Goal: Communication & Community: Answer question/provide support

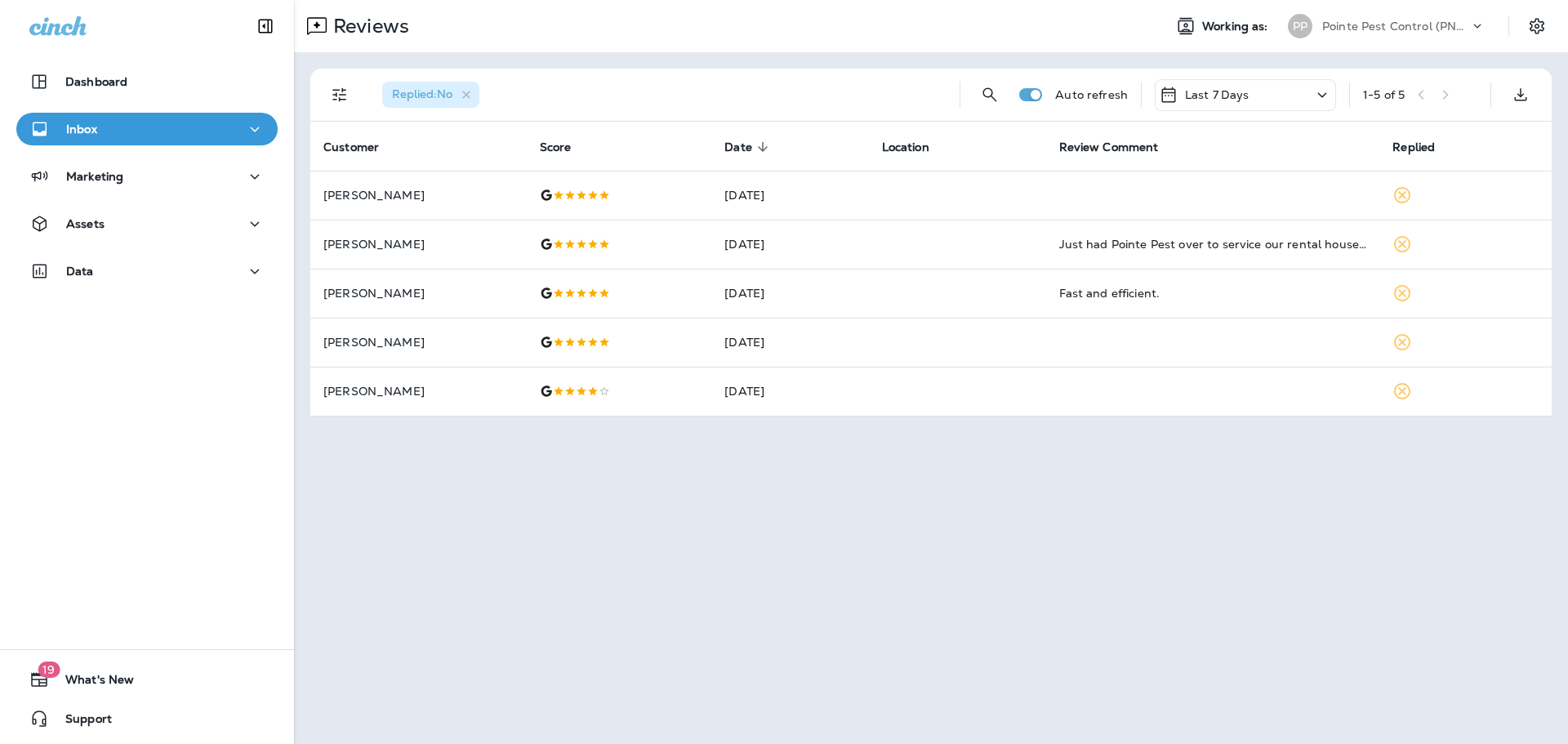
click at [1401, 27] on p "Pointe Pest Control (PNW)" at bounding box center [1395, 27] width 147 height 13
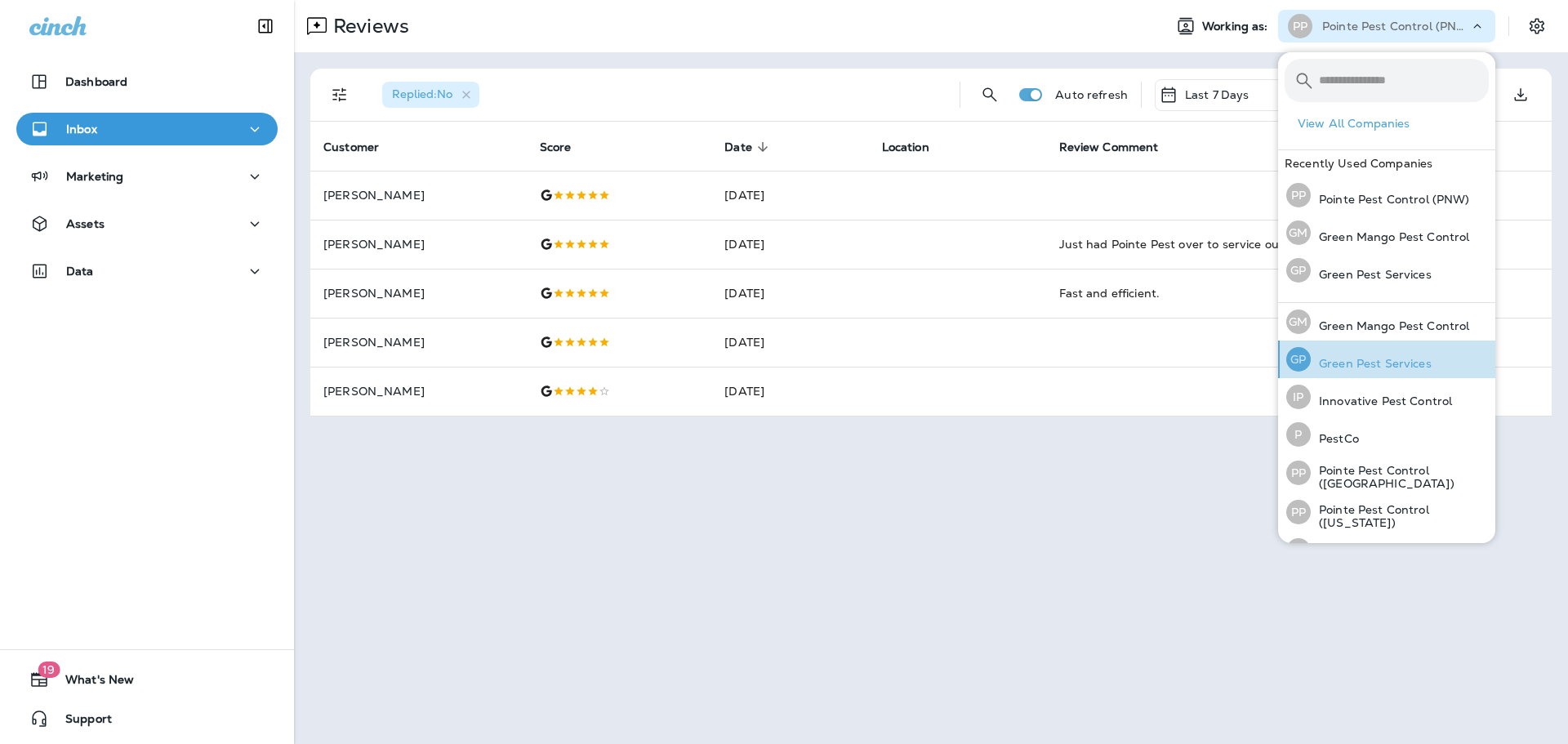
click at [1367, 364] on p "Green Pest Services" at bounding box center [1370, 364] width 121 height 13
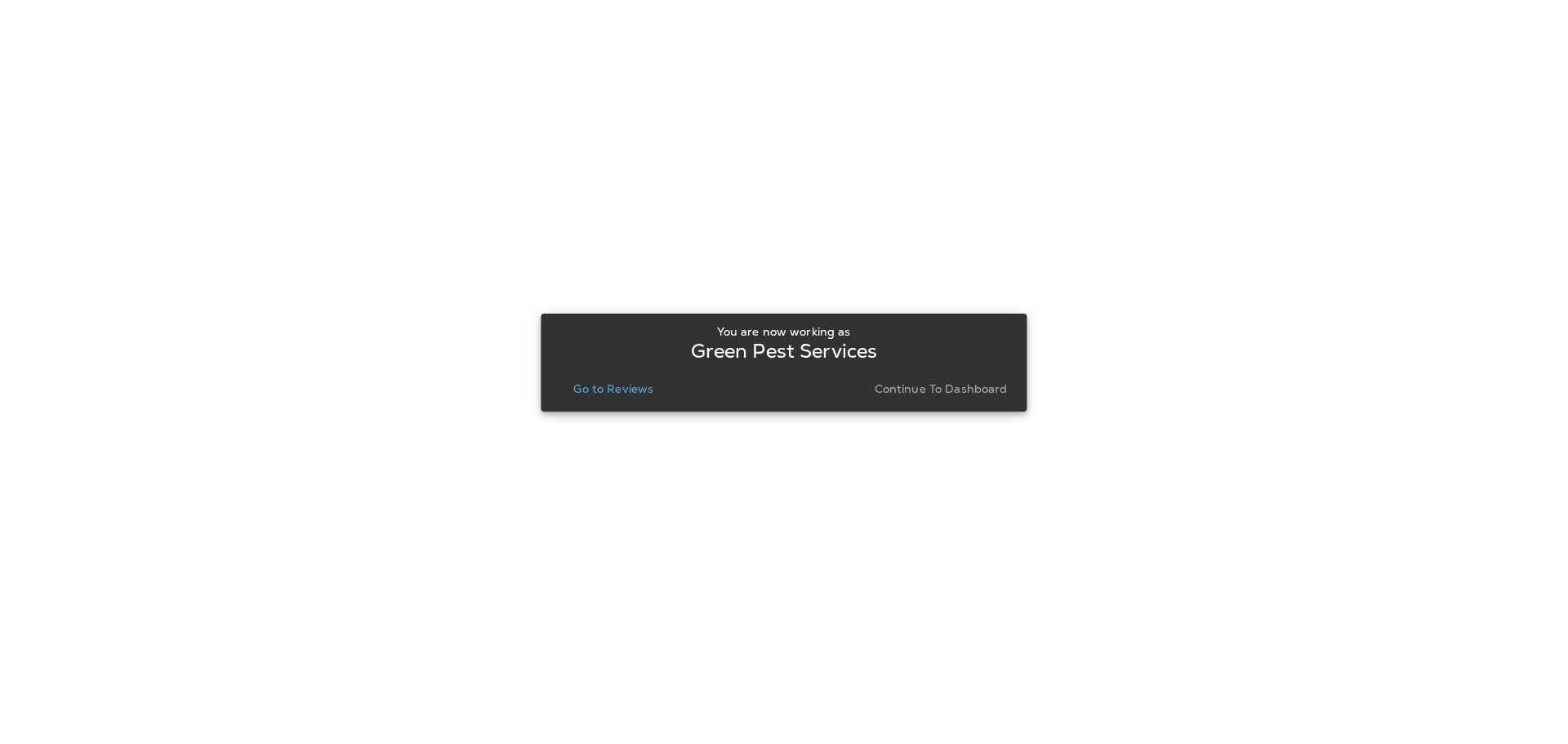
click at [602, 382] on p "Go to Reviews" at bounding box center [613, 389] width 80 height 13
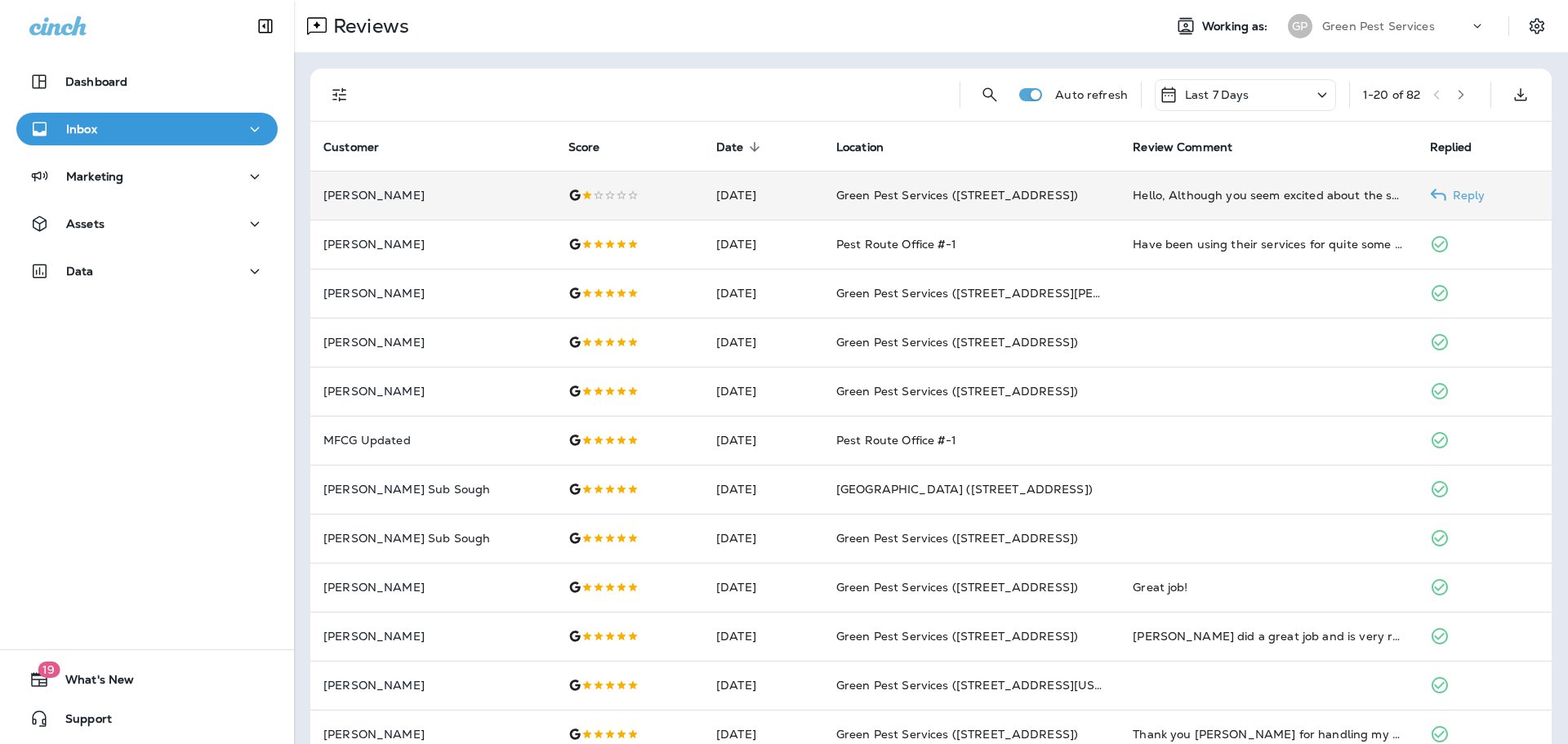
click at [607, 203] on td at bounding box center [629, 196] width 148 height 49
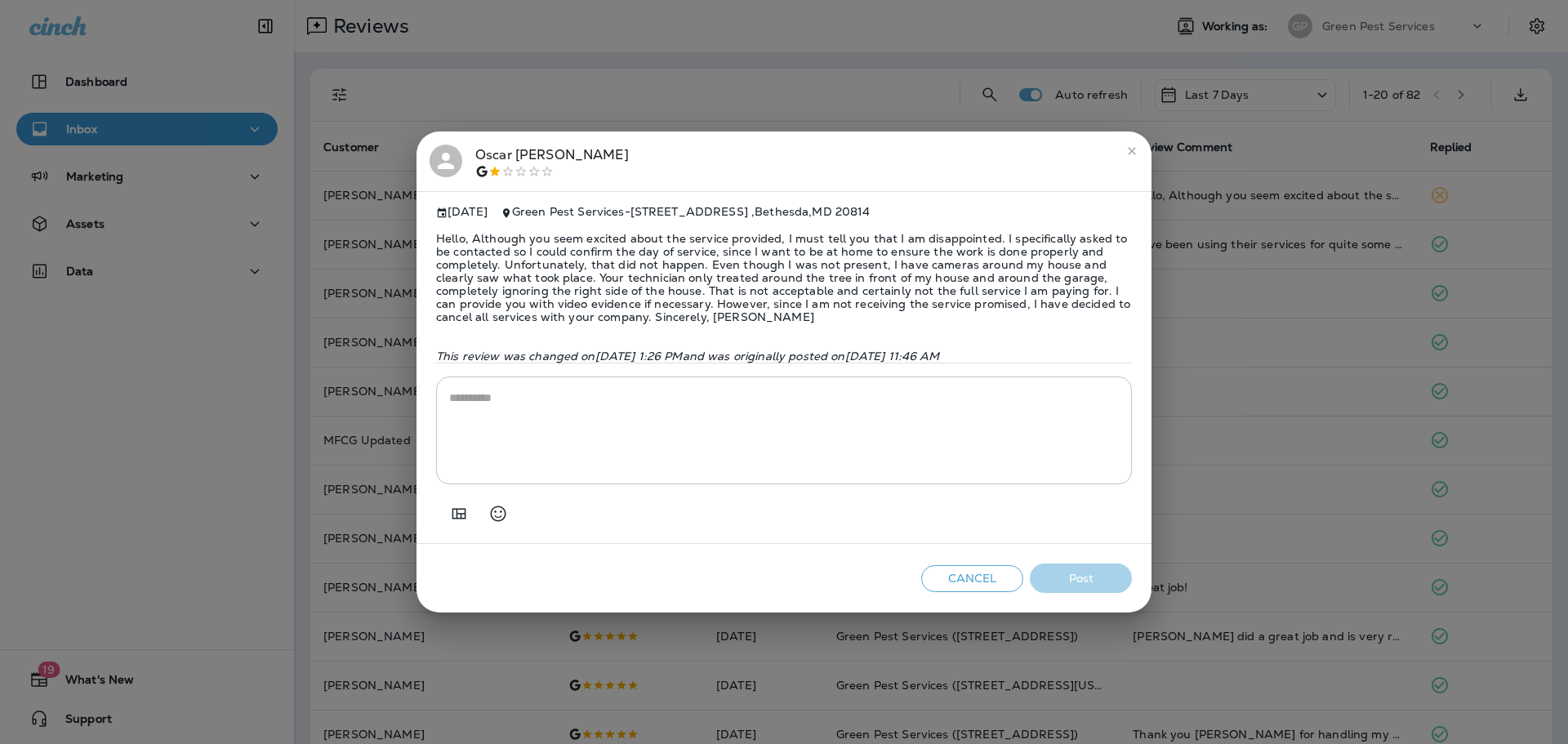
click at [458, 154] on div at bounding box center [446, 161] width 32 height 32
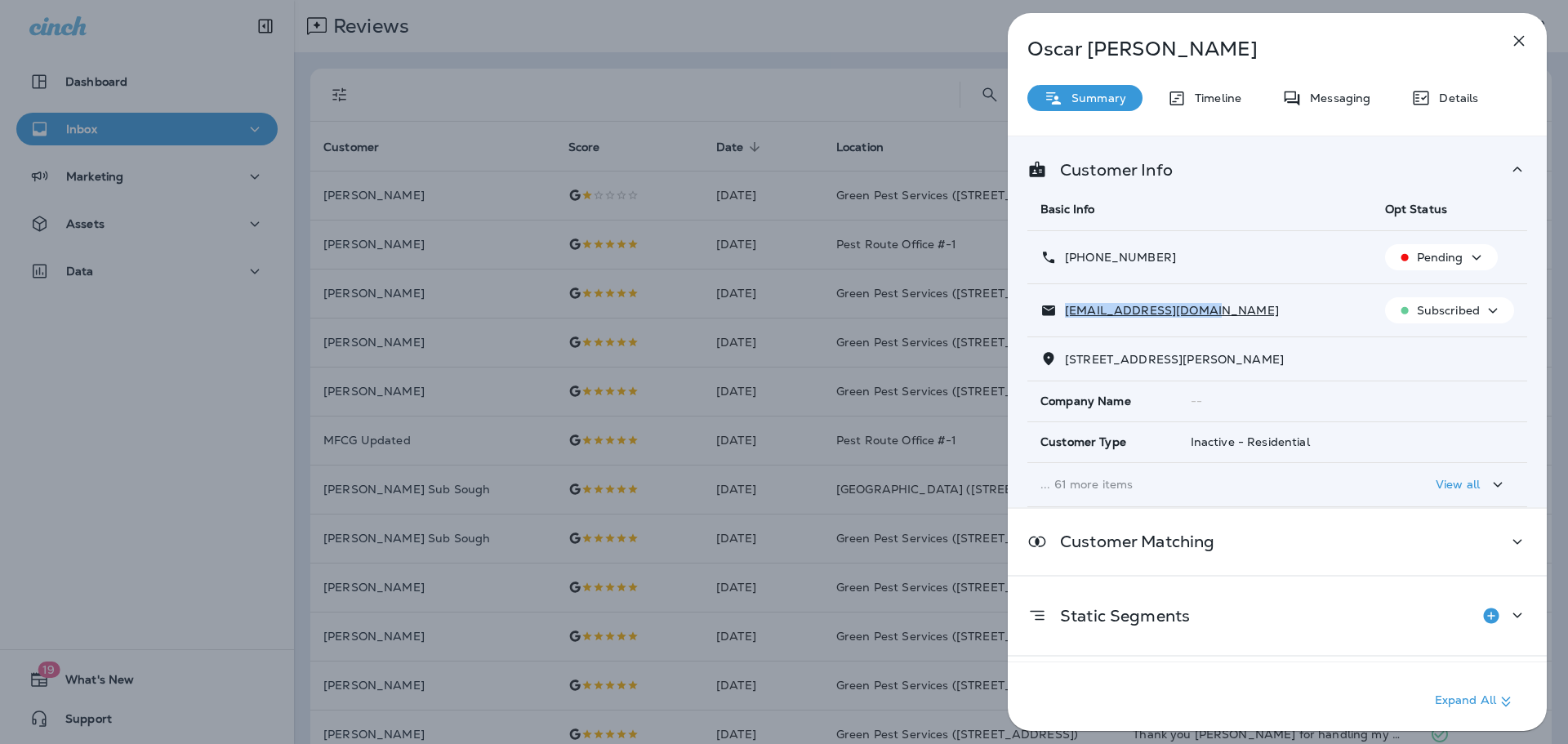
drag, startPoint x: 1216, startPoint y: 313, endPoint x: 1067, endPoint y: 316, distance: 149.0
click at [1067, 316] on div "[EMAIL_ADDRESS][DOMAIN_NAME]" at bounding box center [1199, 311] width 318 height 17
copy p "[EMAIL_ADDRESS][DOMAIN_NAME]"
drag, startPoint x: 1163, startPoint y: 256, endPoint x: 1079, endPoint y: 262, distance: 84.2
click at [1079, 262] on div "[PHONE_NUMBER]" at bounding box center [1199, 258] width 318 height 17
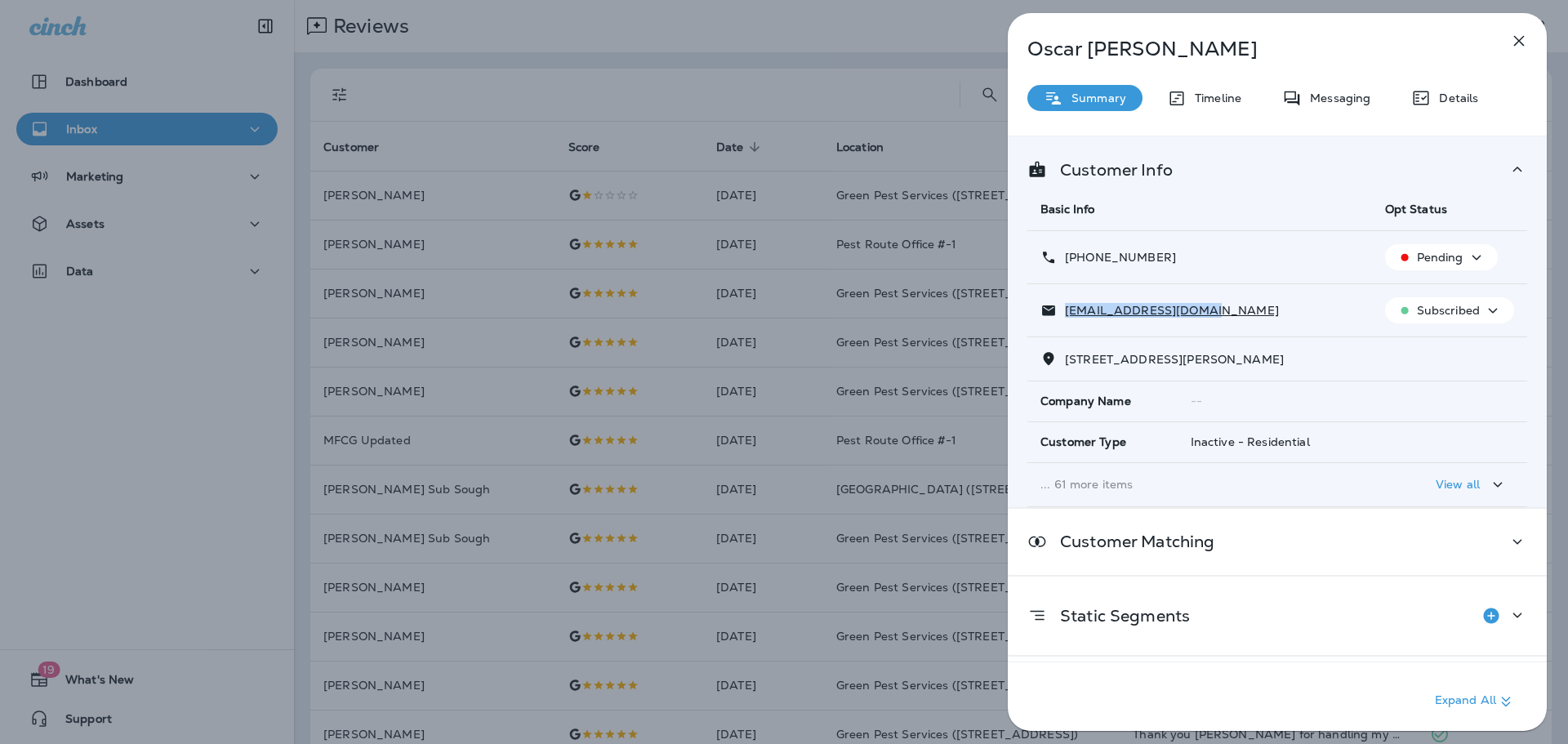
copy p "[PHONE_NUMBER]"
click at [714, 291] on div "[PERSON_NAME] Summary Timeline Messaging Details Customer Info Basic Info Opt S…" at bounding box center [784, 372] width 1568 height 744
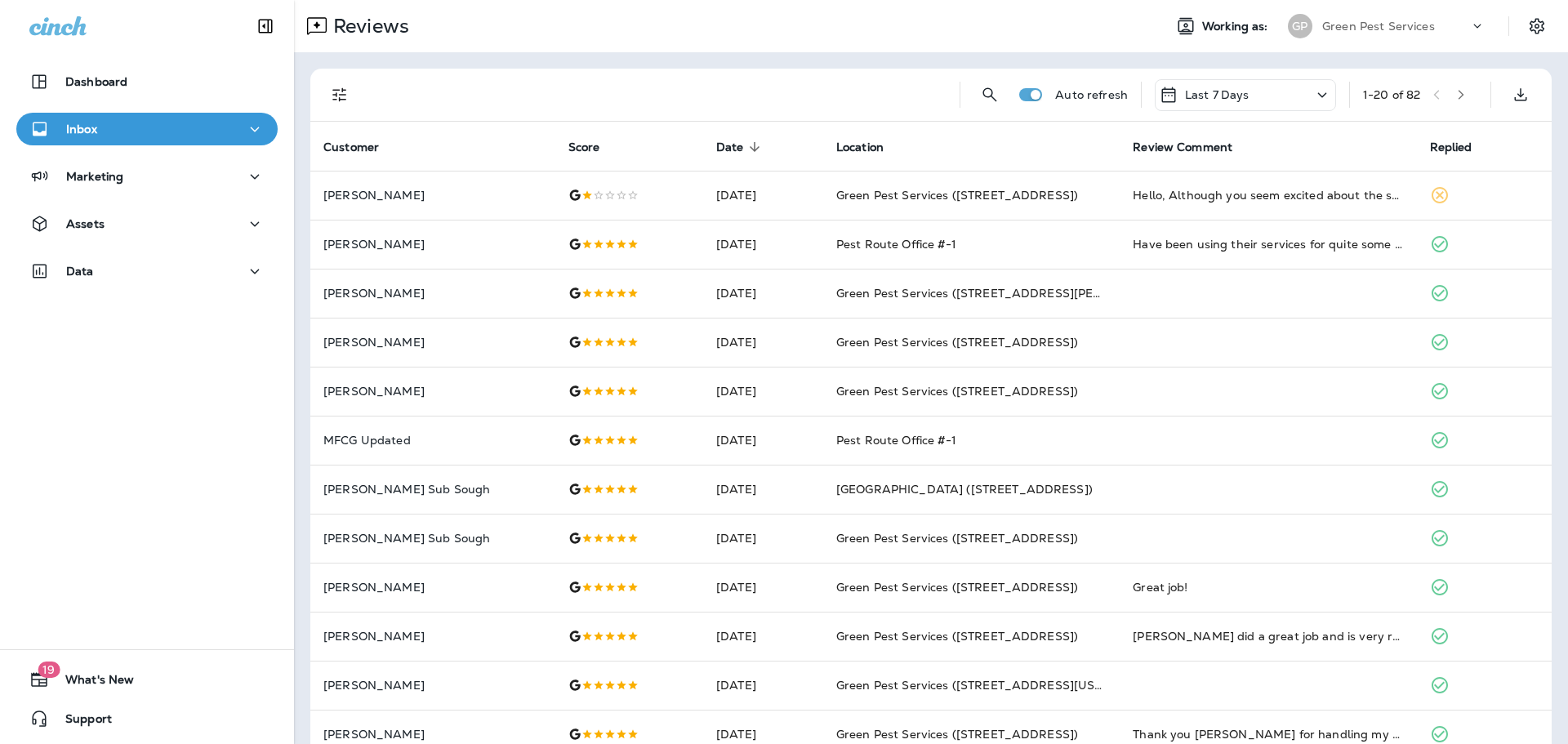
drag, startPoint x: 337, startPoint y: 85, endPoint x: 352, endPoint y: 100, distance: 21.2
click at [338, 86] on icon "Filters" at bounding box center [339, 94] width 20 height 20
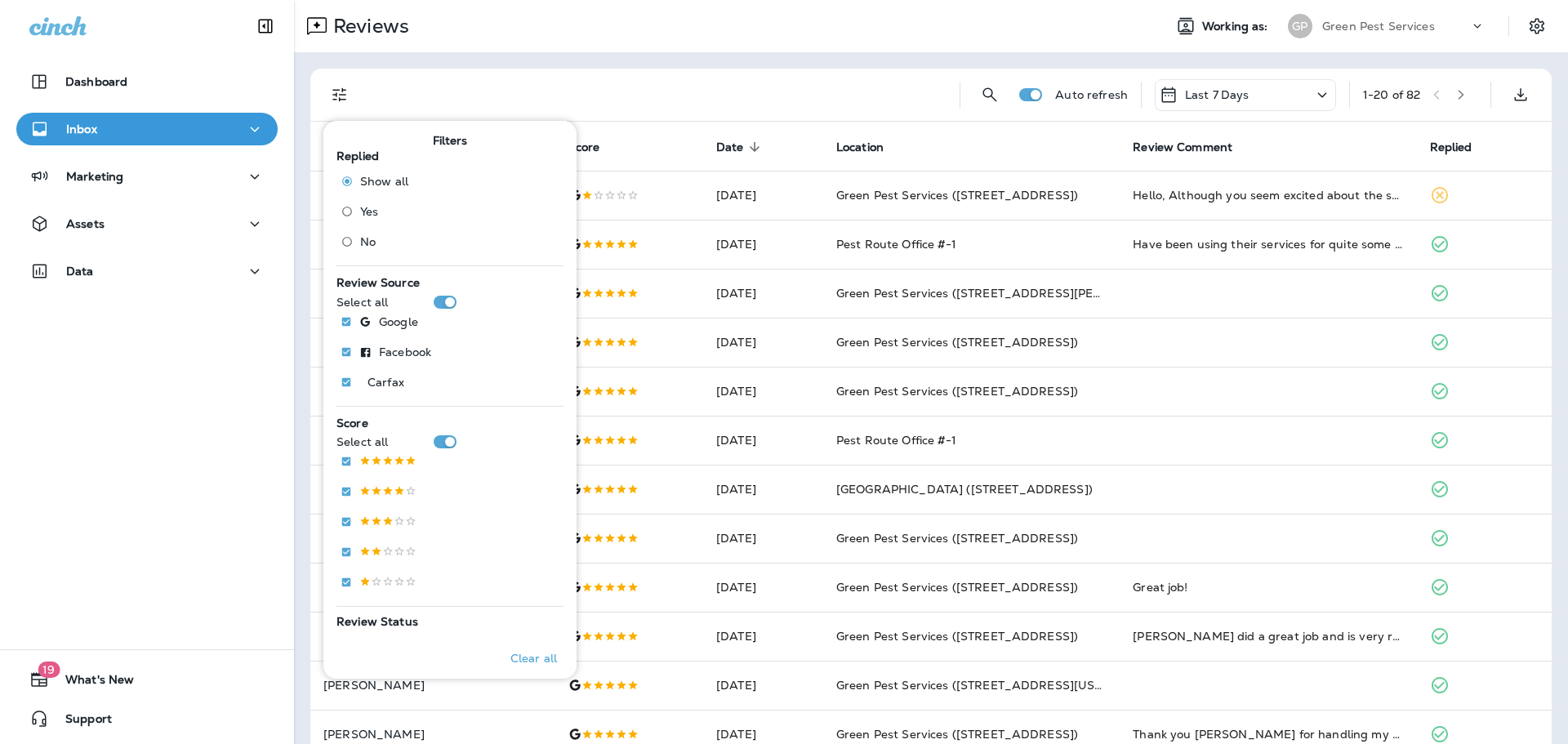
drag, startPoint x: 368, startPoint y: 235, endPoint x: 545, endPoint y: 145, distance: 198.6
click at [369, 236] on span "No" at bounding box center [368, 242] width 15 height 13
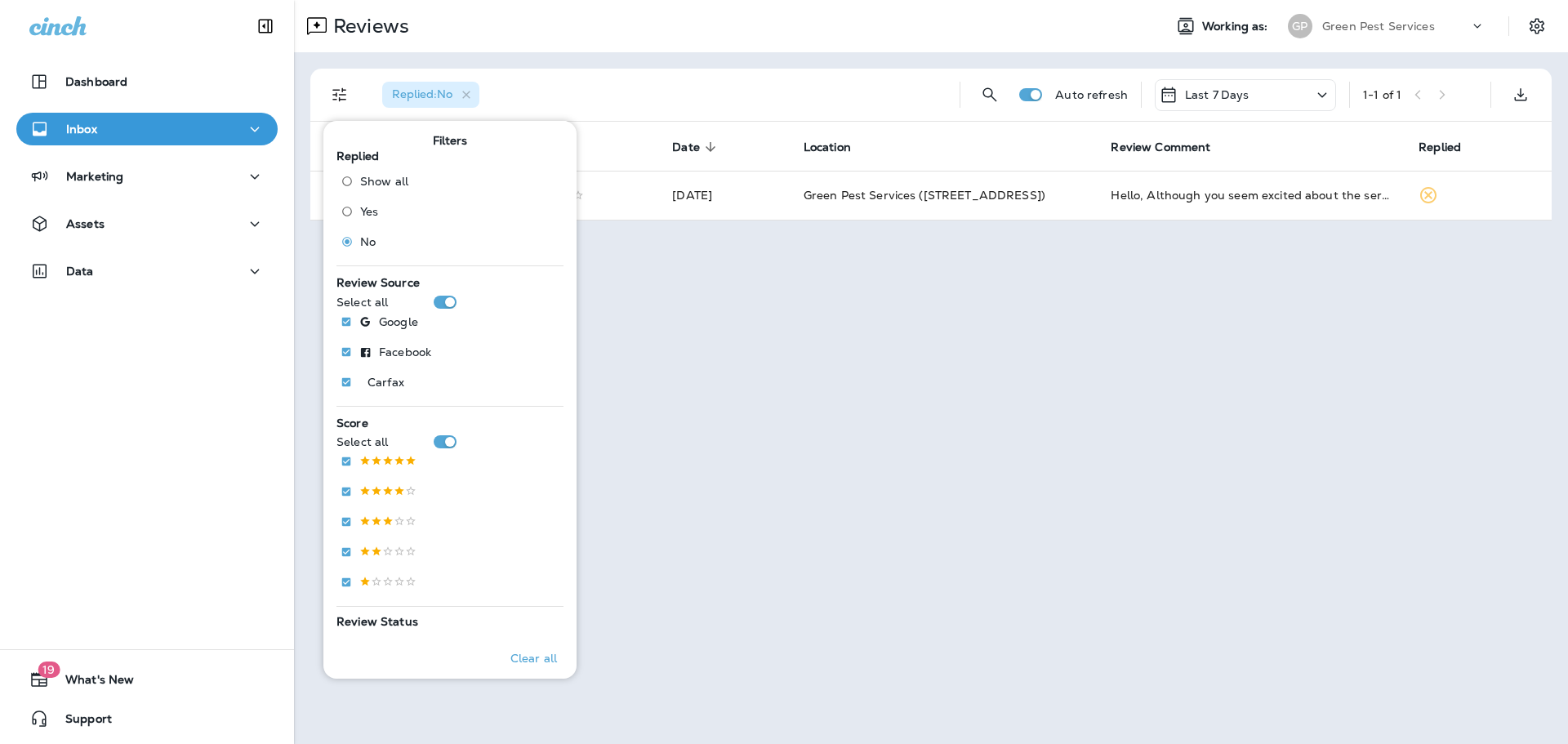
click at [610, 62] on div "Replied : No Auto refresh Last 7 Days 1 - 1 of 1 Customer Score Date sorted des…" at bounding box center [930, 144] width 1274 height 184
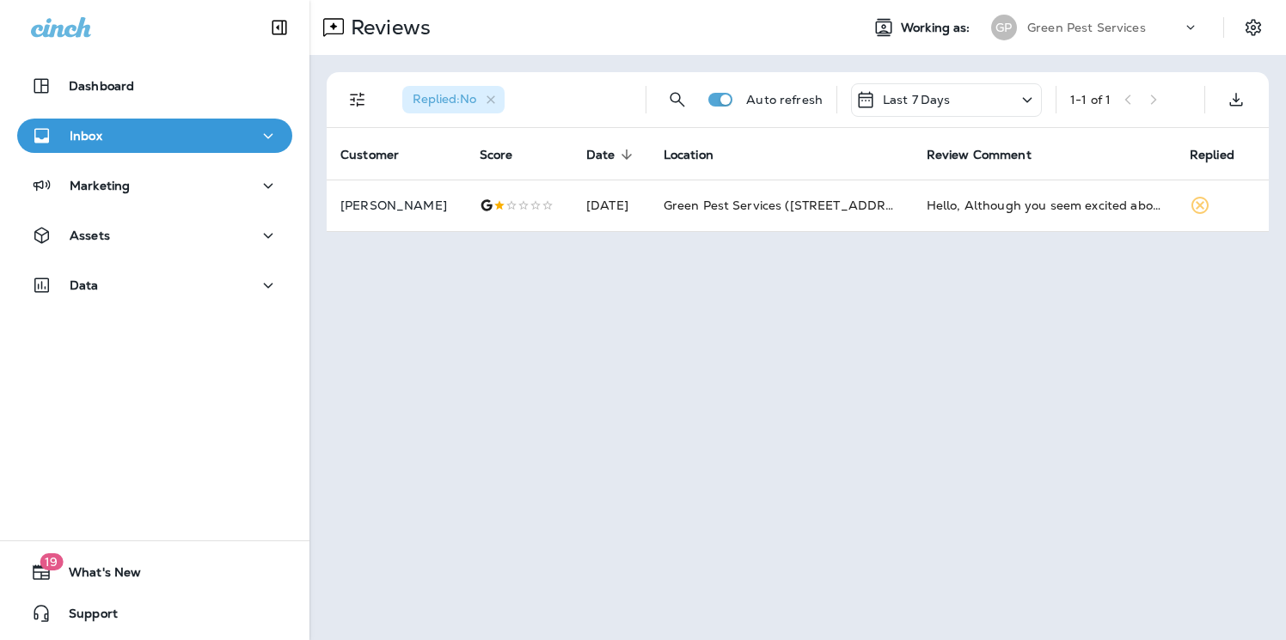
click at [1110, 27] on p "Green Pest Services" at bounding box center [1086, 28] width 119 height 14
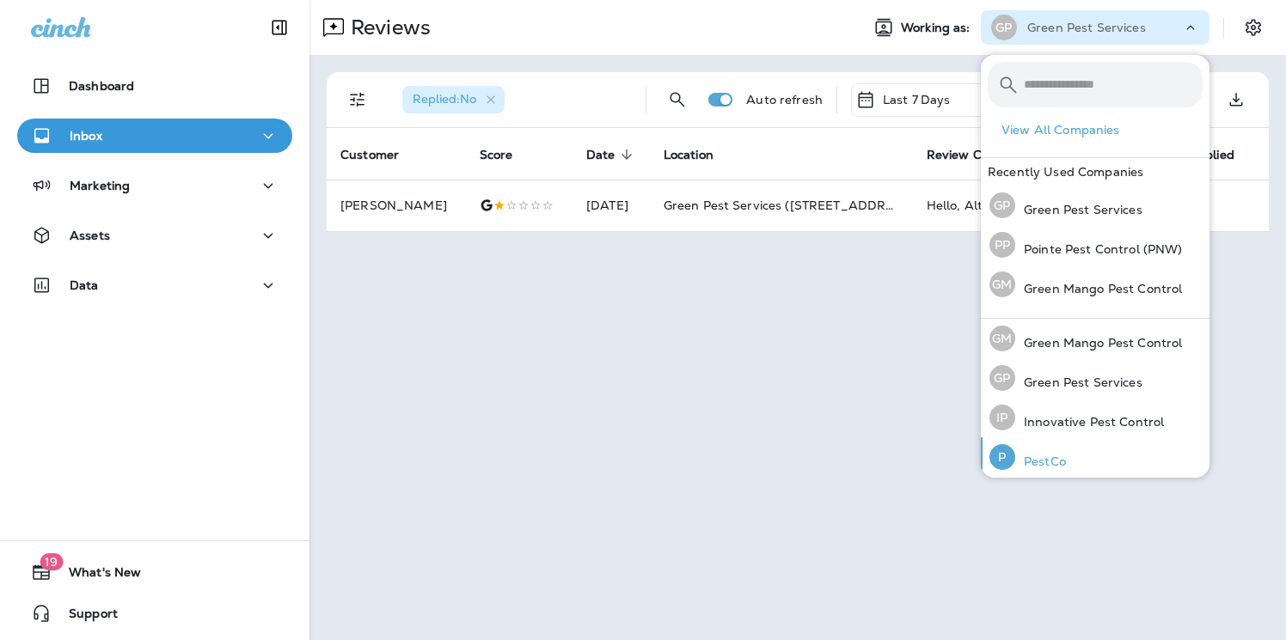
scroll to position [164, 0]
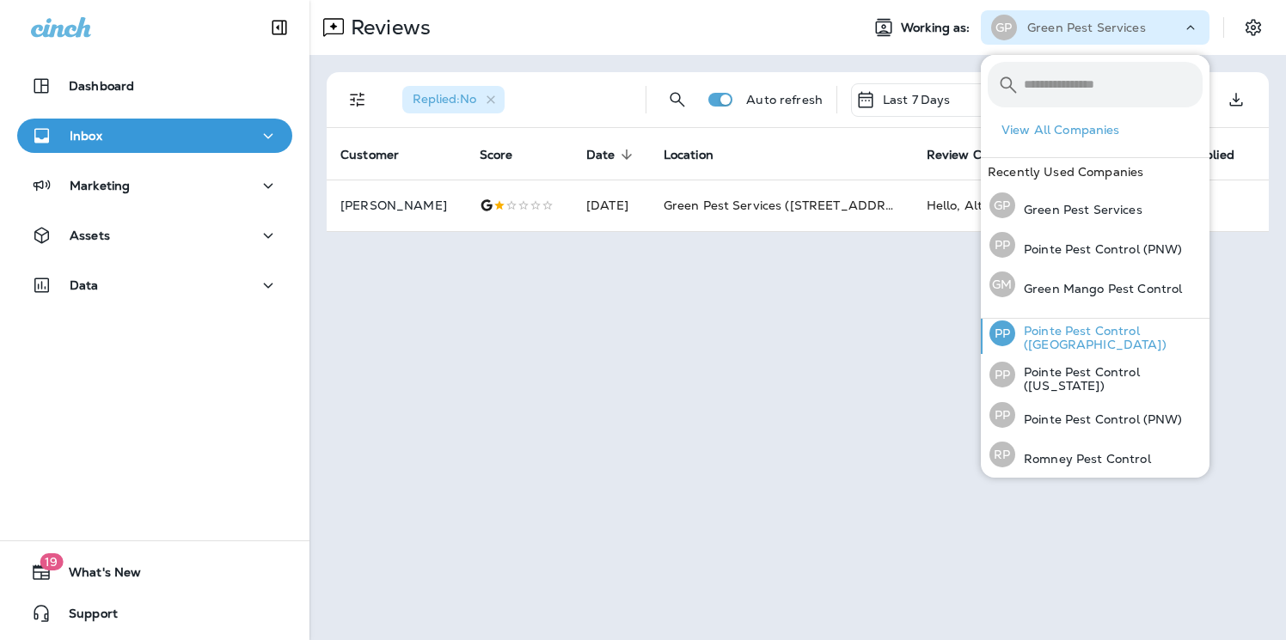
click at [1133, 331] on p "Pointe Pest Control ([GEOGRAPHIC_DATA])" at bounding box center [1108, 338] width 187 height 28
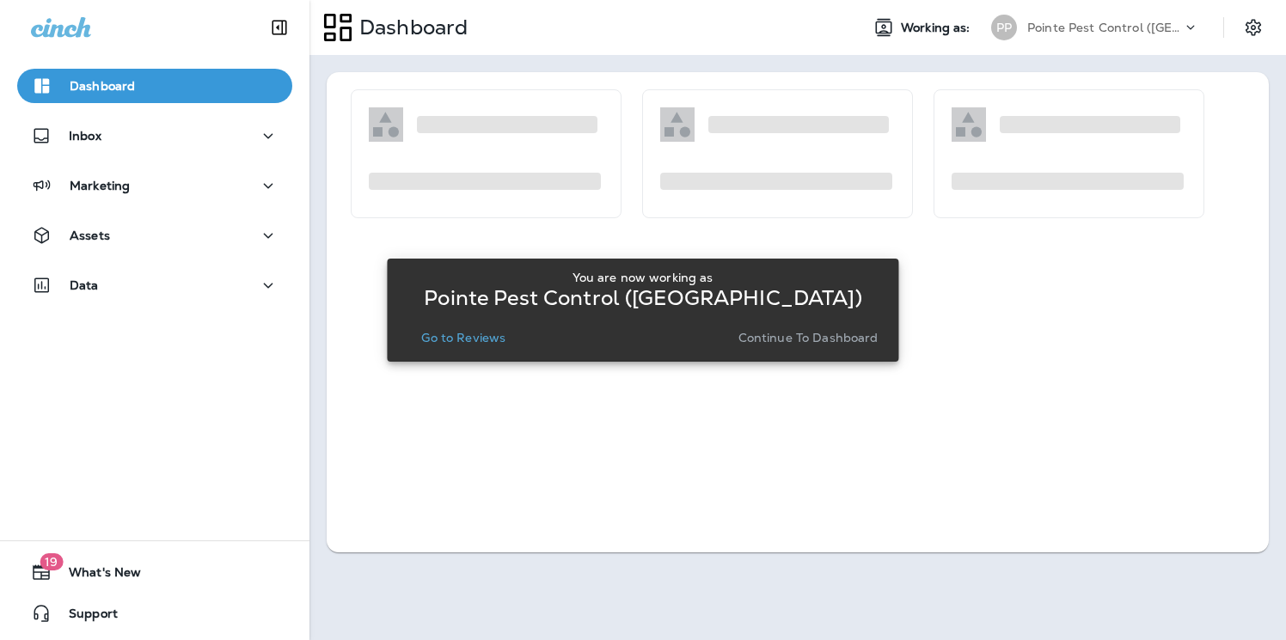
click at [492, 336] on p "Go to Reviews" at bounding box center [463, 338] width 84 height 14
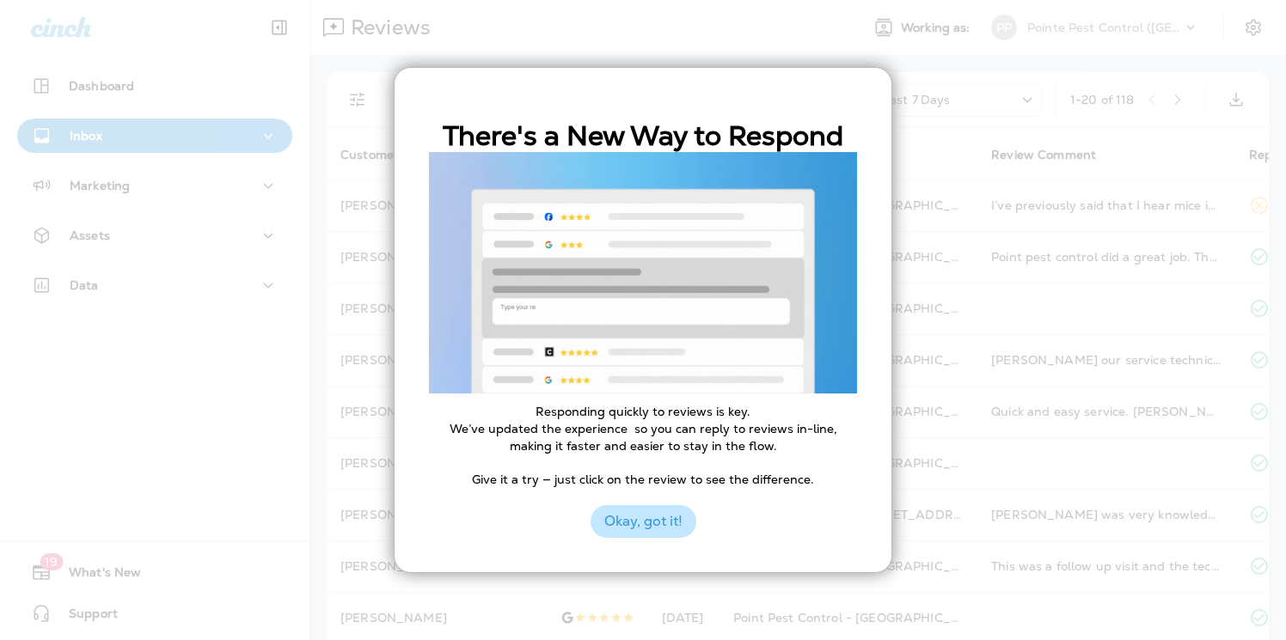
click at [646, 521] on button "Okay, got it!" at bounding box center [643, 521] width 106 height 33
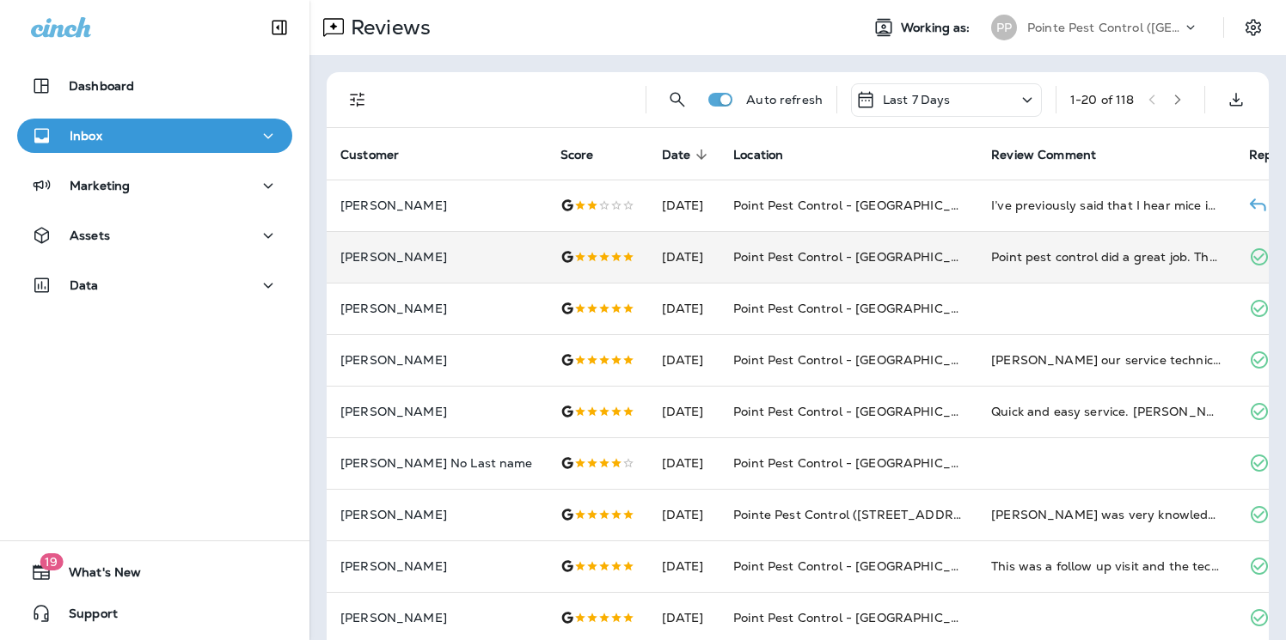
click at [648, 231] on td "[DATE]" at bounding box center [684, 257] width 72 height 52
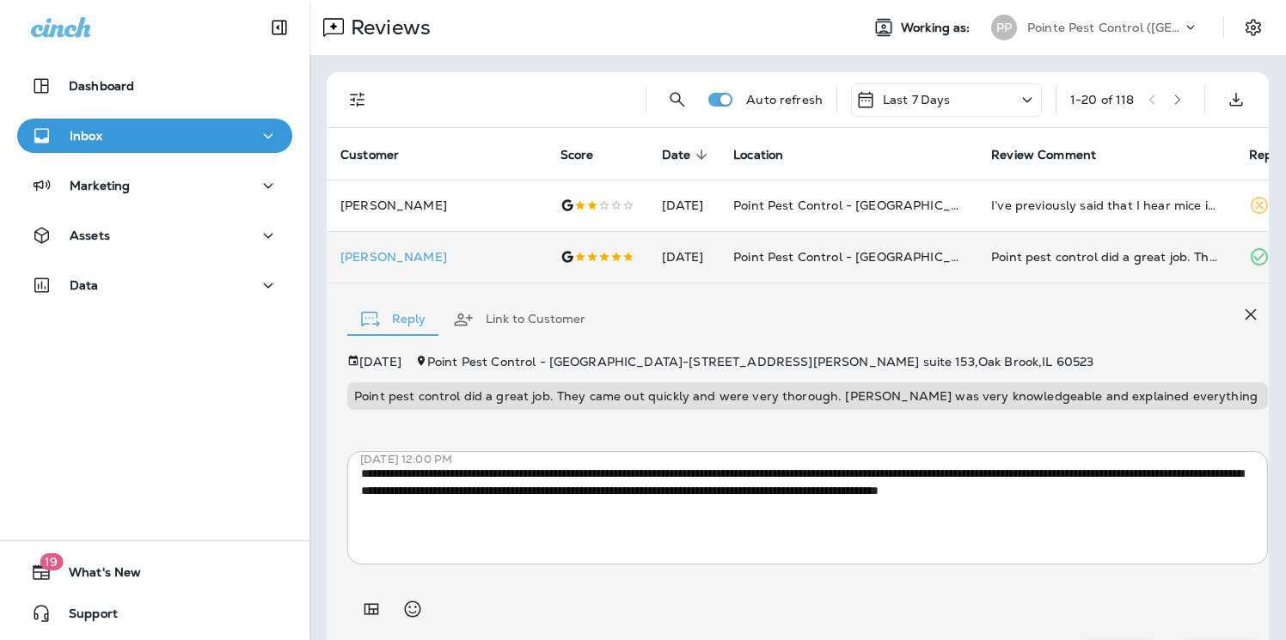
scroll to position [52, 0]
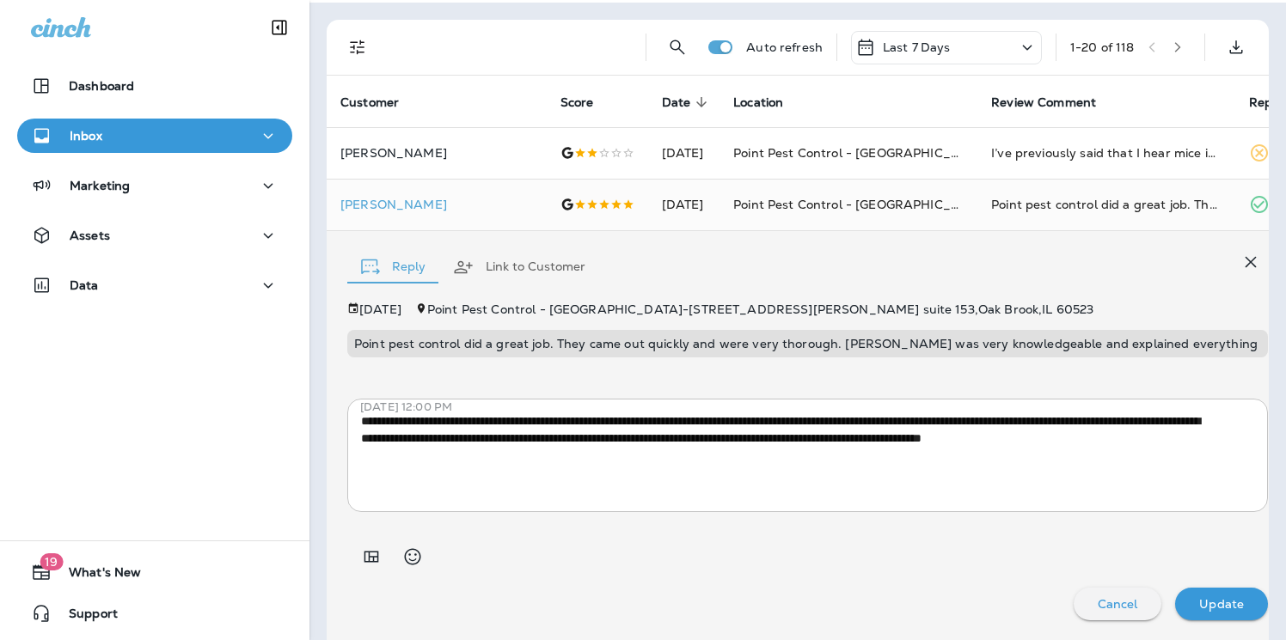
click at [1240, 255] on icon "button" at bounding box center [1250, 262] width 21 height 21
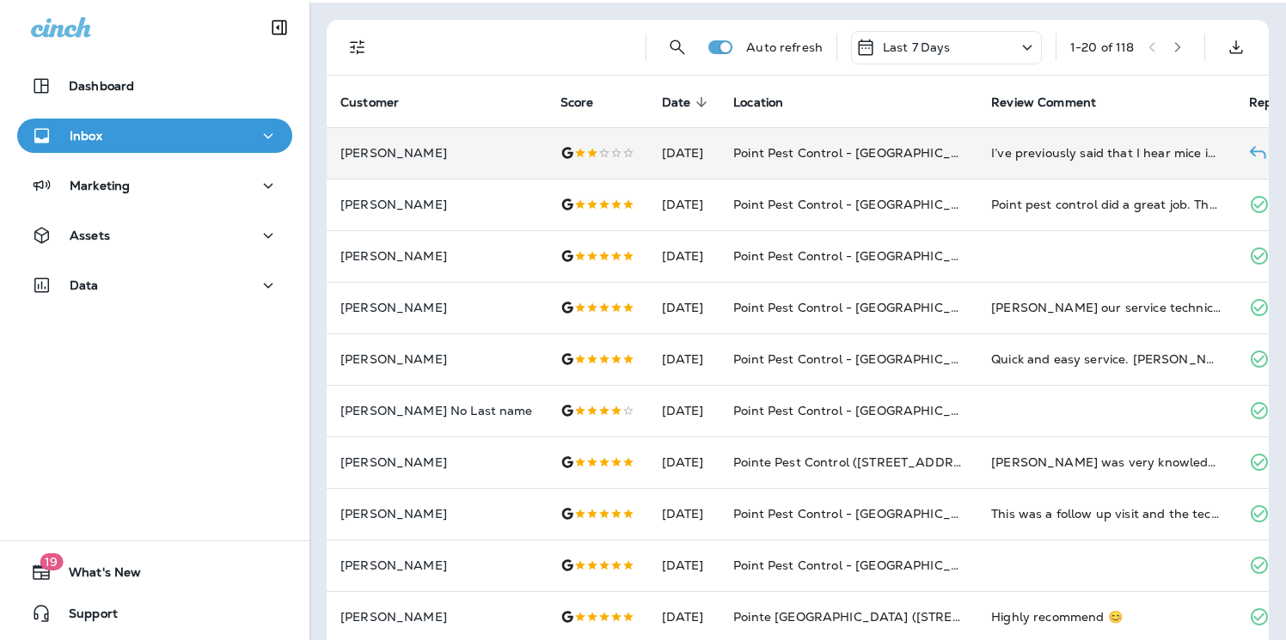
click at [719, 135] on td "Point Pest Control - [GEOGRAPHIC_DATA][PERSON_NAME]" at bounding box center [848, 153] width 258 height 52
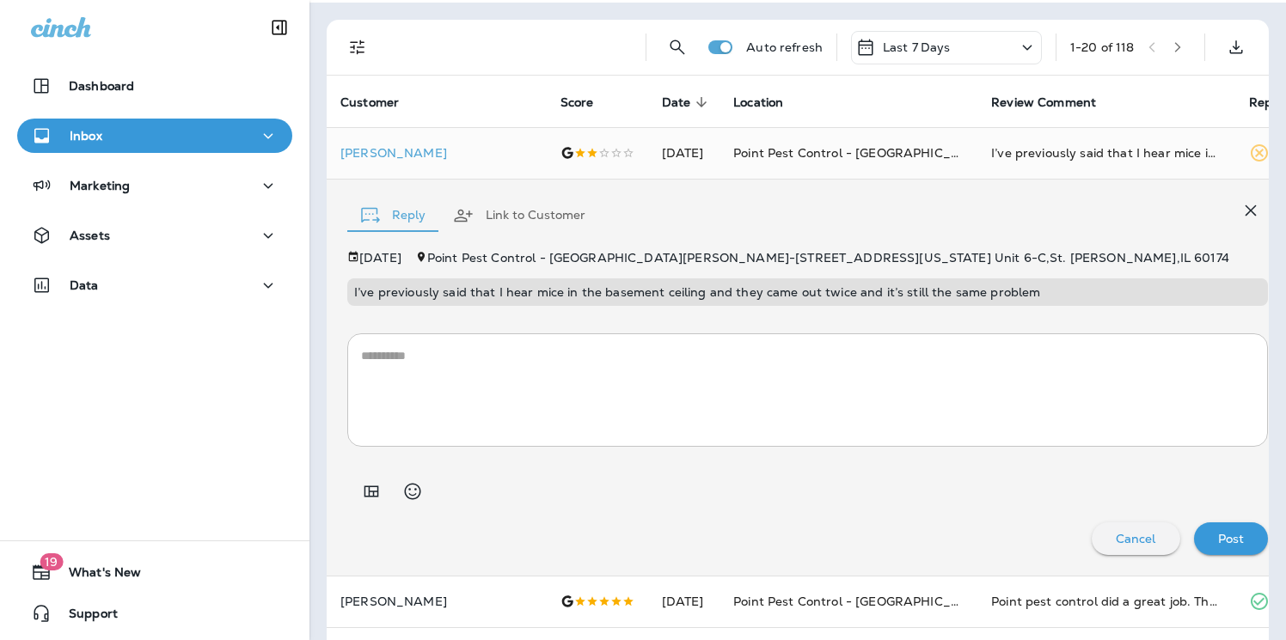
click at [506, 211] on button "Link to Customer" at bounding box center [519, 216] width 160 height 62
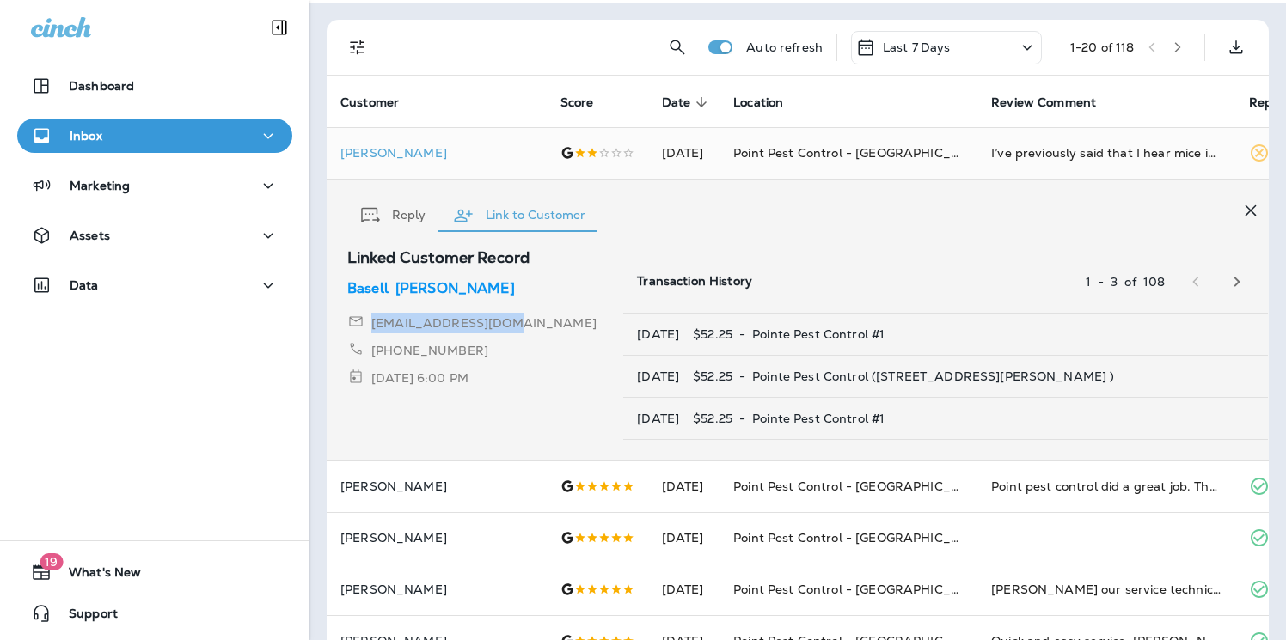
drag, startPoint x: 517, startPoint y: 326, endPoint x: 370, endPoint y: 329, distance: 147.0
click at [370, 329] on div "[EMAIL_ADDRESS][DOMAIN_NAME]" at bounding box center [485, 323] width 276 height 21
copy p "[EMAIL_ADDRESS][DOMAIN_NAME]"
drag, startPoint x: 486, startPoint y: 351, endPoint x: 386, endPoint y: 359, distance: 100.9
click at [386, 359] on div "[PHONE_NUMBER]" at bounding box center [485, 350] width 276 height 21
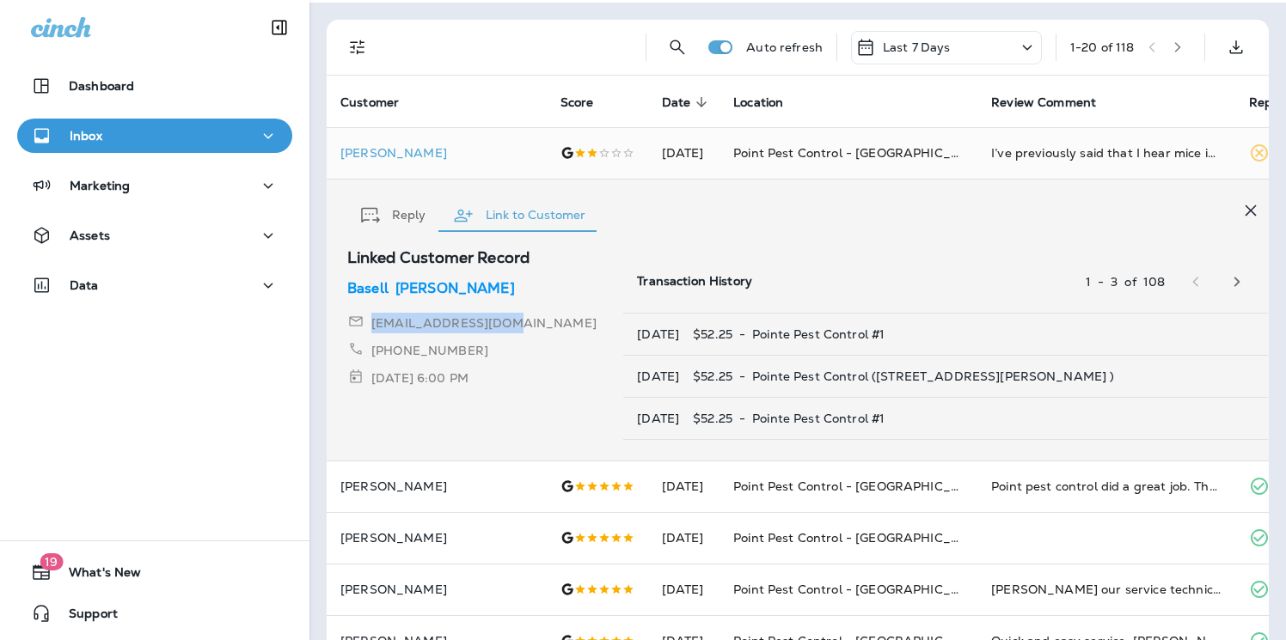
copy p "[PHONE_NUMBER]"
click at [478, 349] on div "[PHONE_NUMBER]" at bounding box center [485, 350] width 276 height 21
click at [1245, 209] on icon "button" at bounding box center [1250, 210] width 11 height 11
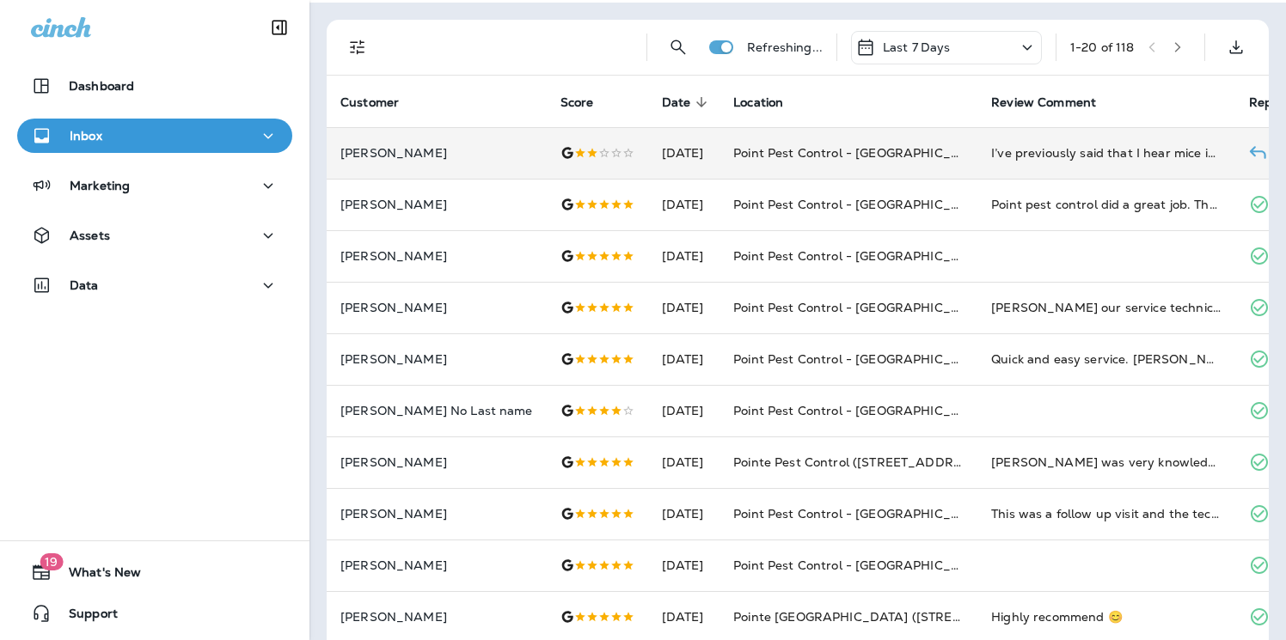
scroll to position [0, 0]
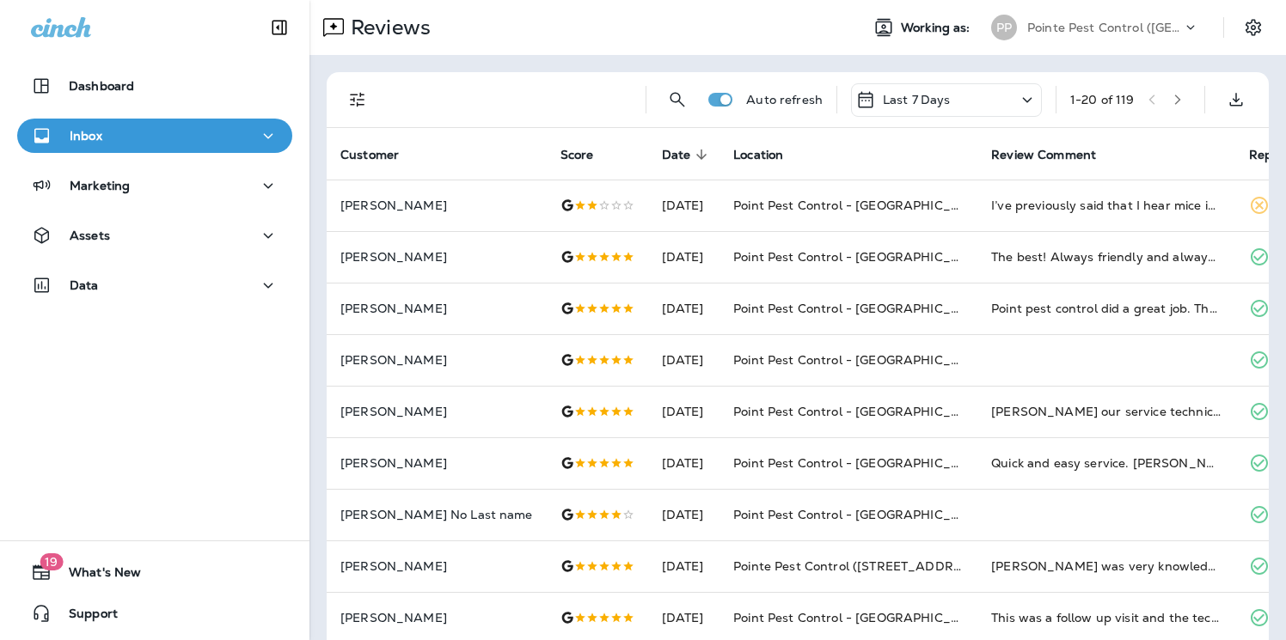
click at [1089, 25] on p "Pointe Pest Control ([GEOGRAPHIC_DATA])" at bounding box center [1104, 28] width 155 height 14
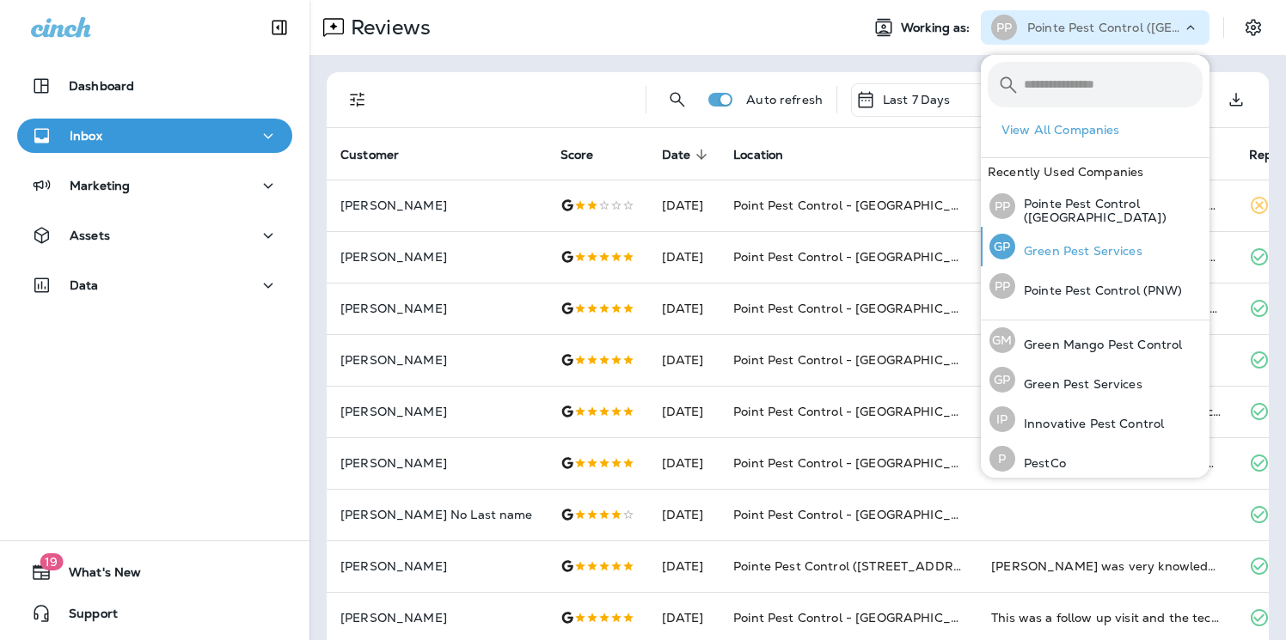
click at [1080, 247] on p "Green Pest Services" at bounding box center [1078, 251] width 127 height 14
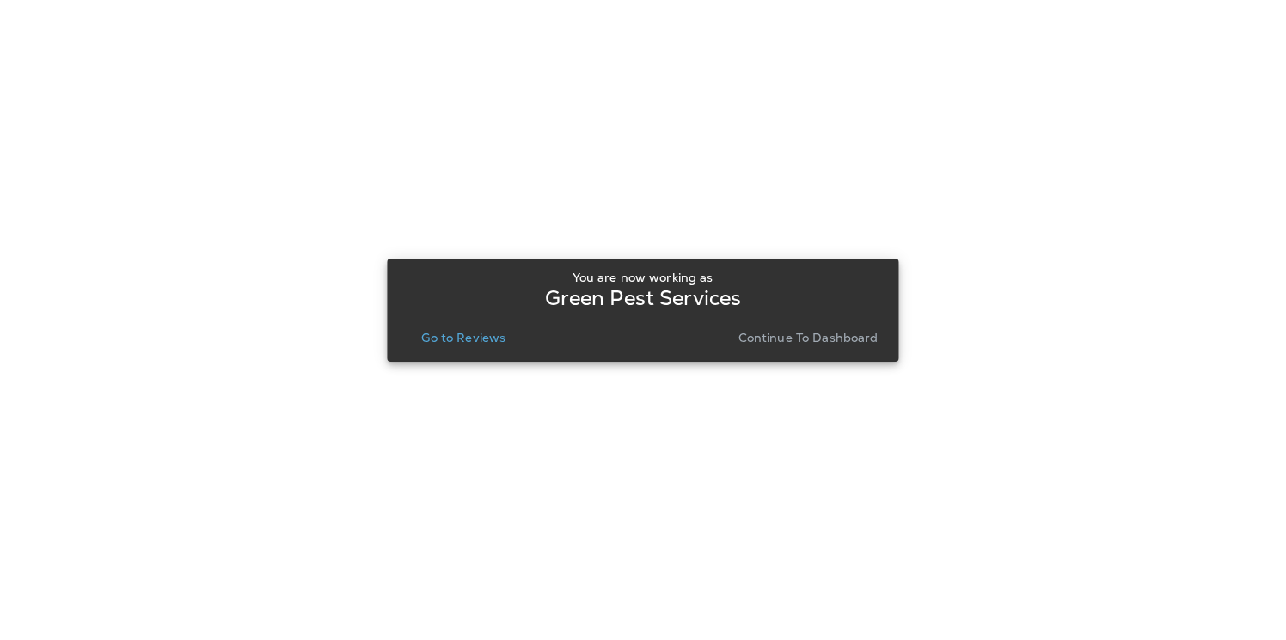
click at [480, 331] on p "Go to Reviews" at bounding box center [463, 338] width 84 height 14
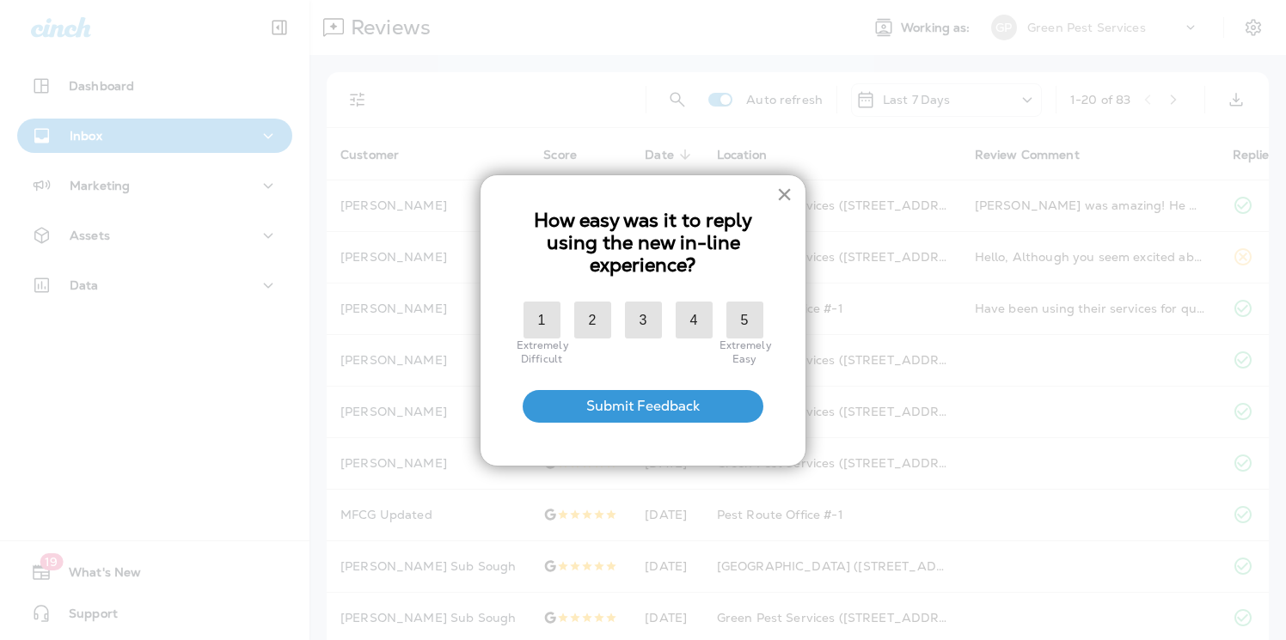
click at [787, 204] on button "×" at bounding box center [784, 194] width 16 height 28
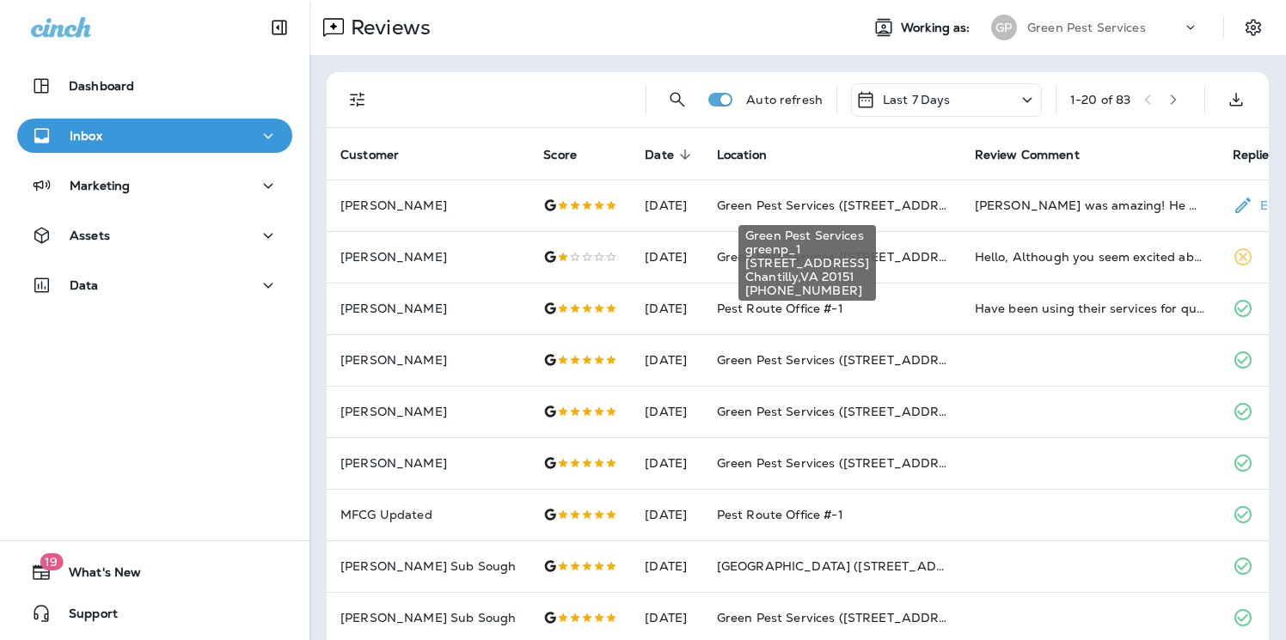
click at [755, 267] on span "[STREET_ADDRESS]" at bounding box center [807, 263] width 124 height 14
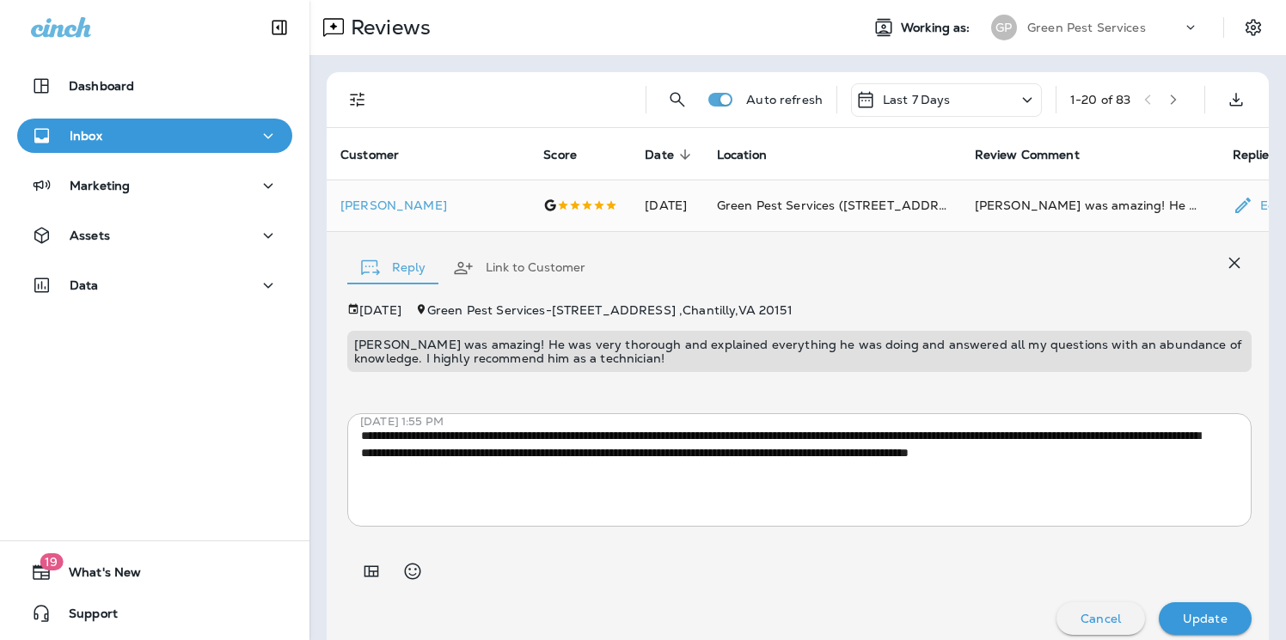
scroll to position [15, 0]
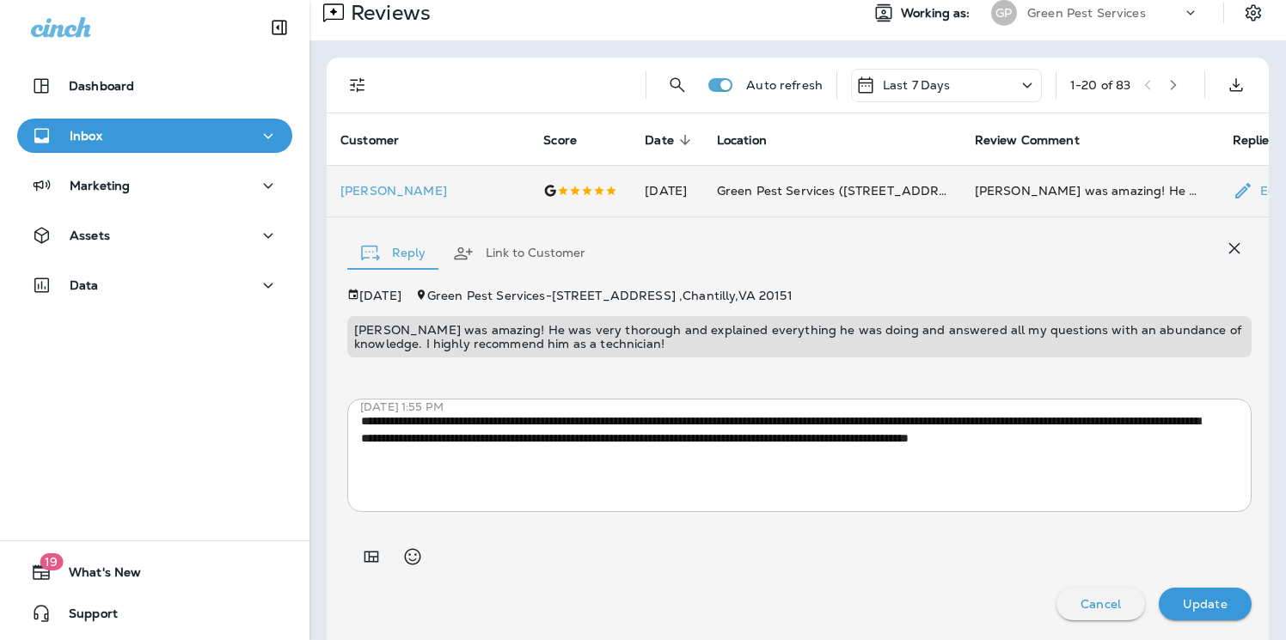
click at [785, 192] on span "Green Pest Services ([STREET_ADDRESS])" at bounding box center [844, 190] width 254 height 15
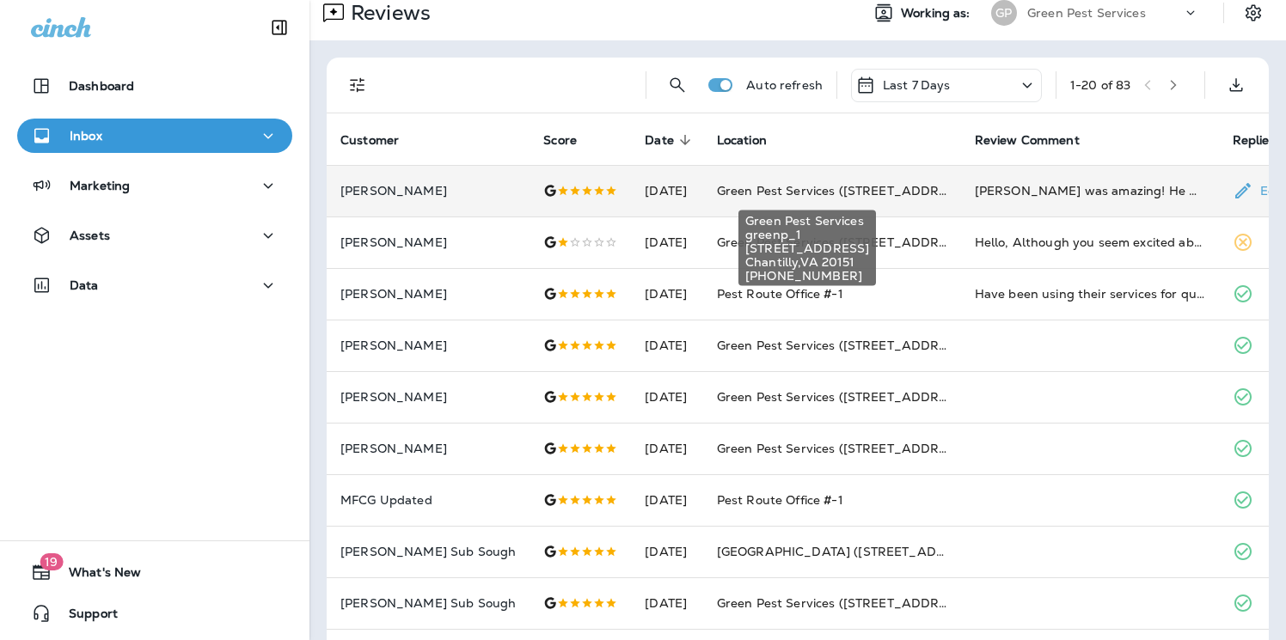
click at [869, 242] on span "[STREET_ADDRESS]" at bounding box center [807, 249] width 124 height 14
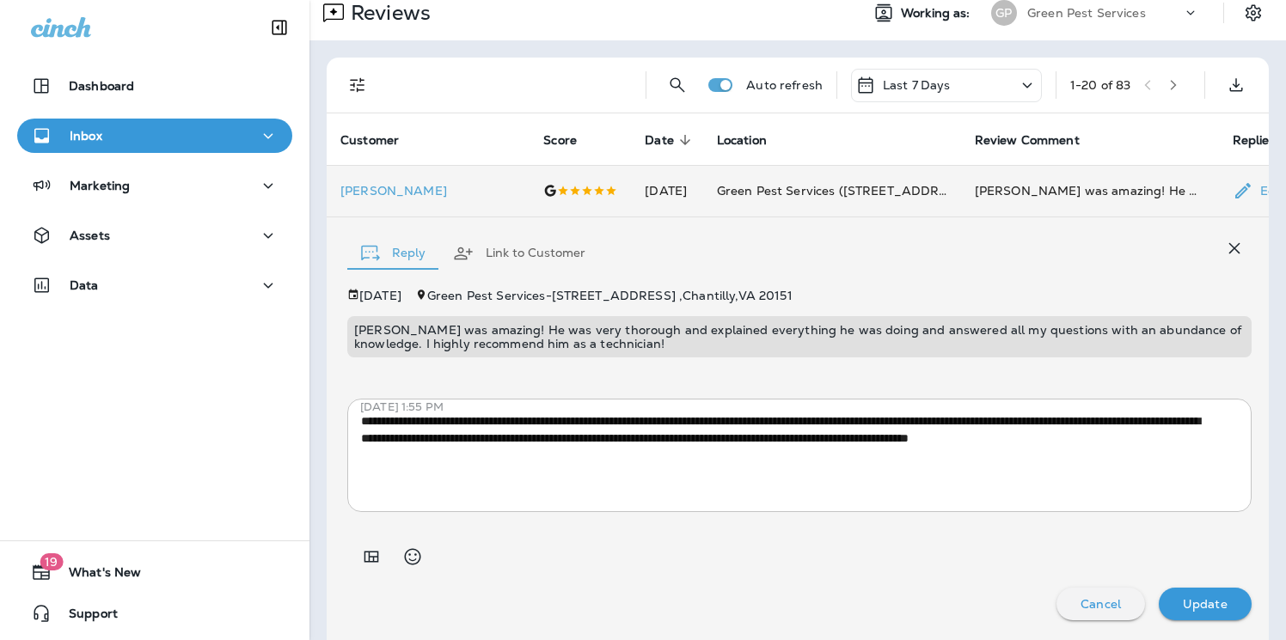
click at [869, 199] on td "Green Pest Services ([STREET_ADDRESS])" at bounding box center [832, 191] width 258 height 52
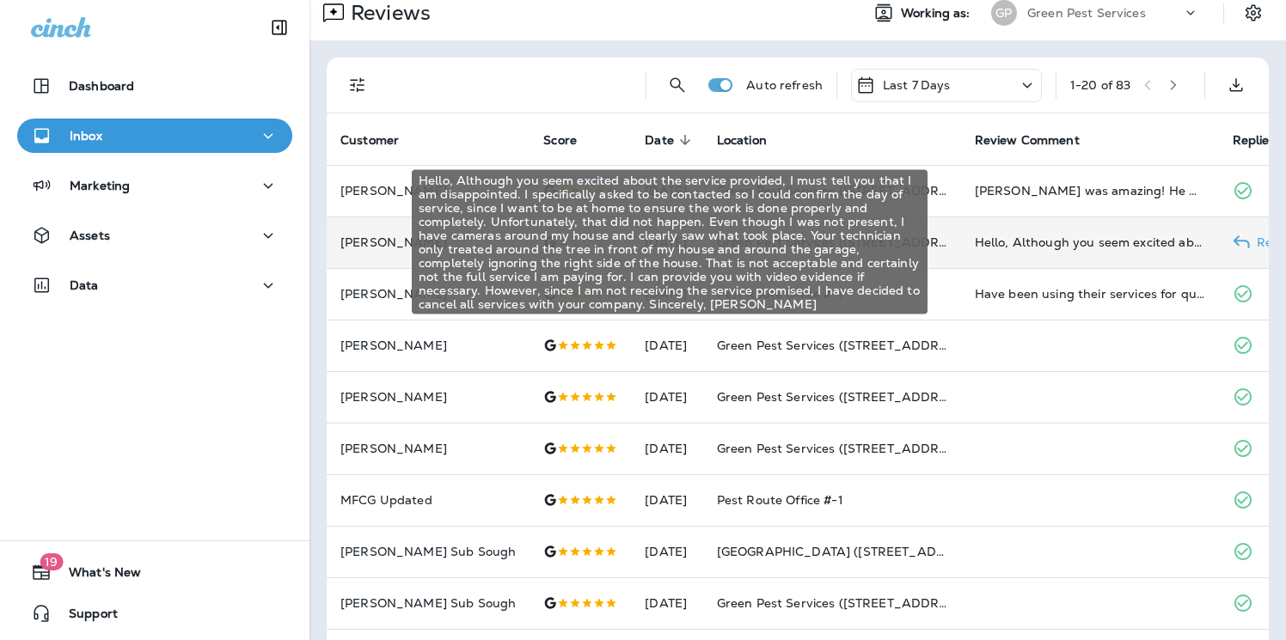
click at [1031, 248] on div "Hello, Although you seem excited about the service provided, I must tell you th…" at bounding box center [1090, 242] width 230 height 17
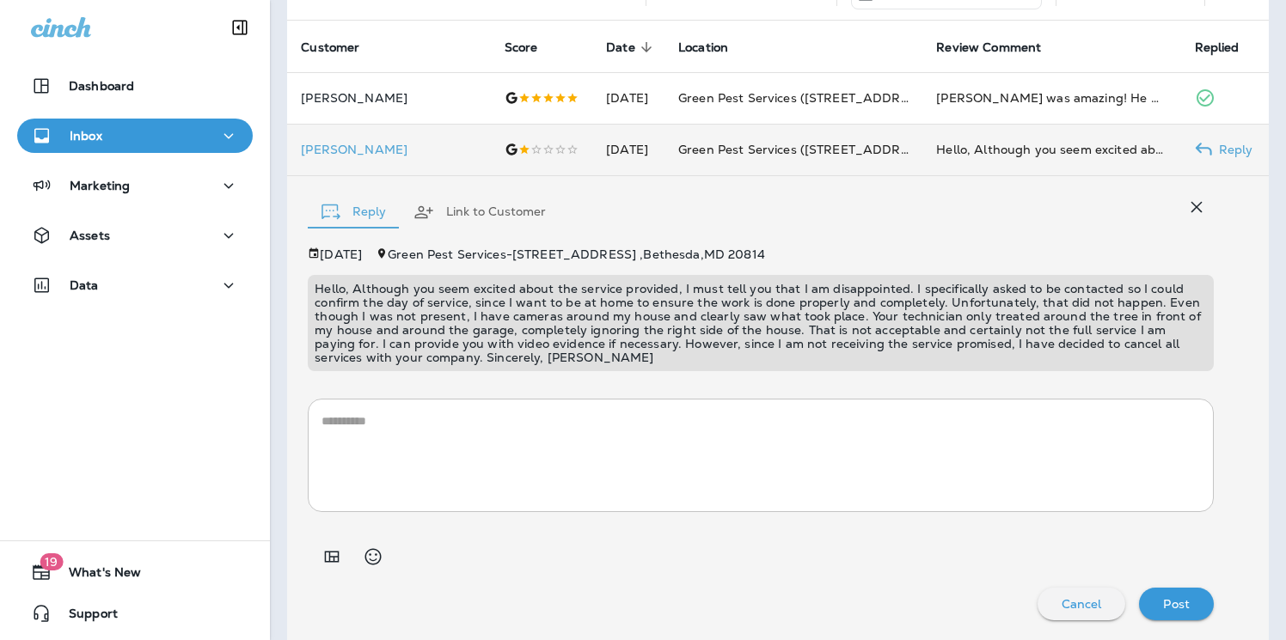
click at [1183, 196] on button "button" at bounding box center [1196, 207] width 34 height 34
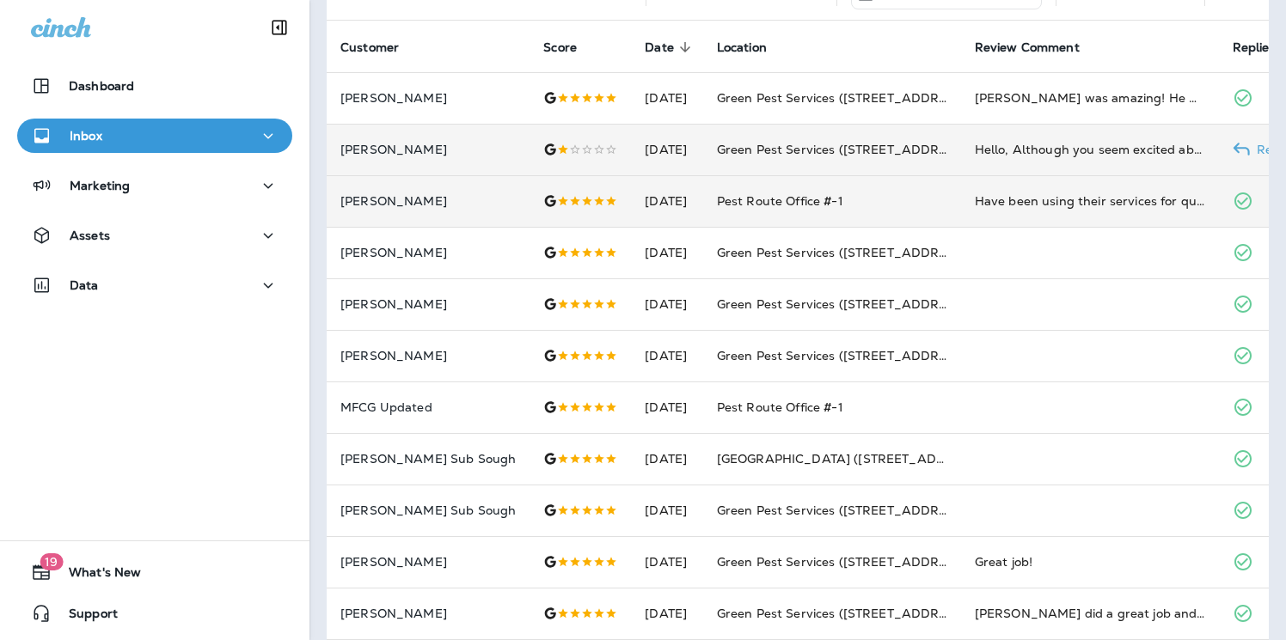
scroll to position [0, 0]
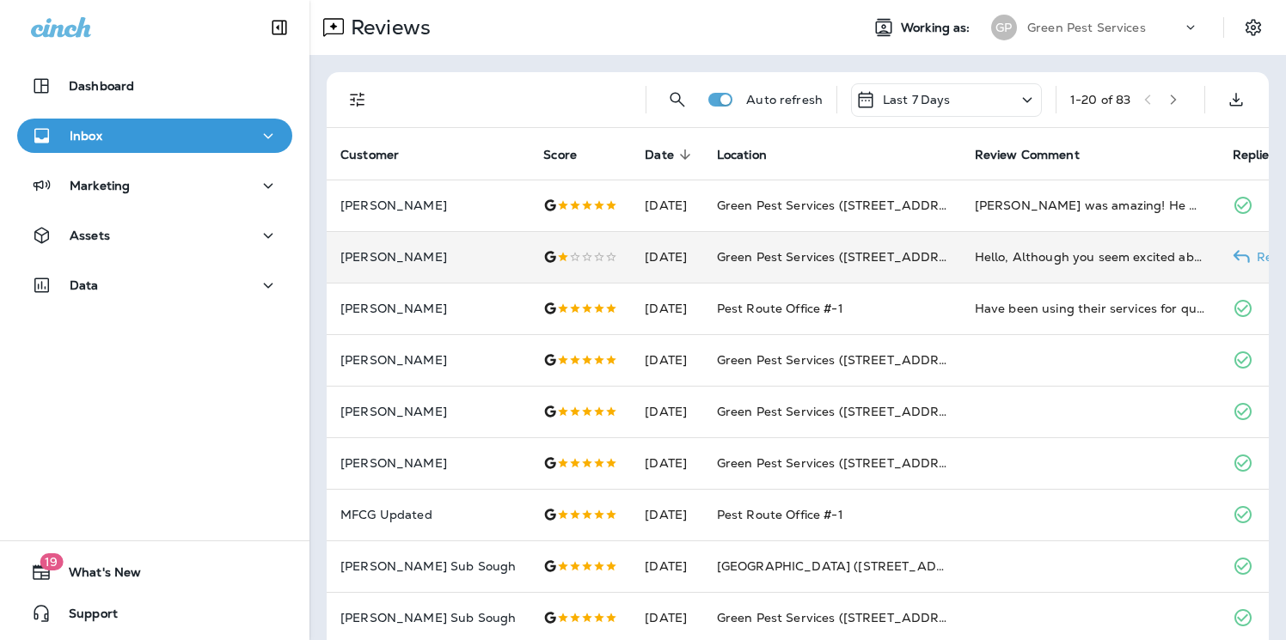
click at [703, 263] on td "Green Pest Services ([STREET_ADDRESS])" at bounding box center [832, 257] width 258 height 52
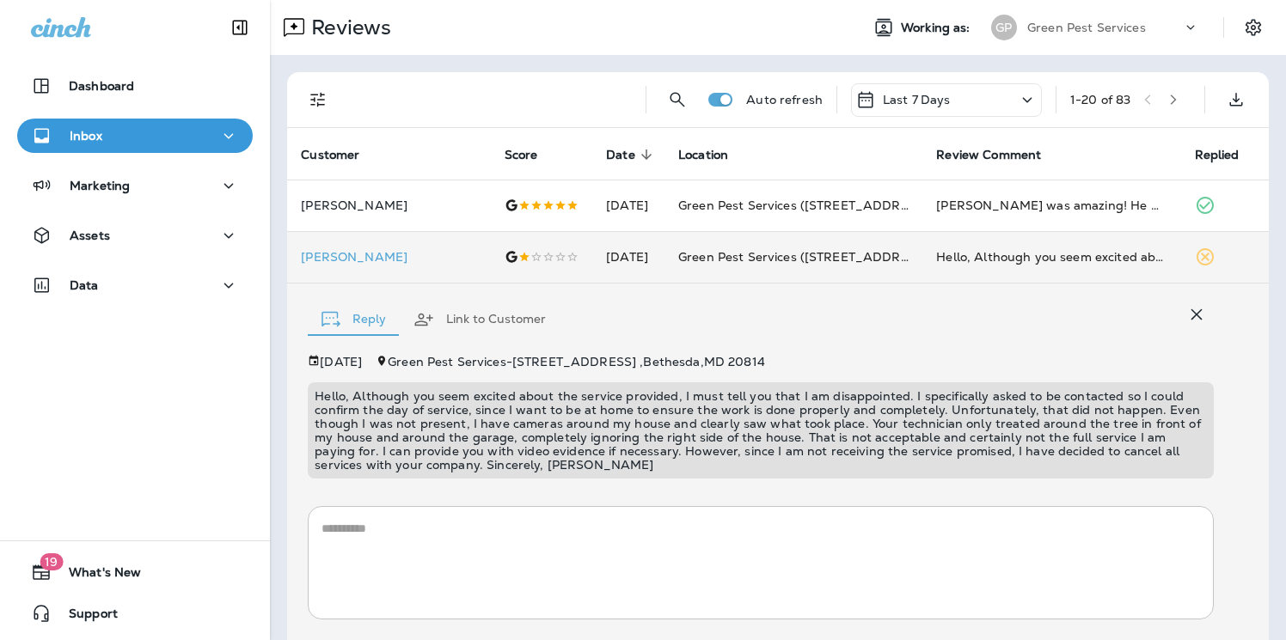
scroll to position [107, 0]
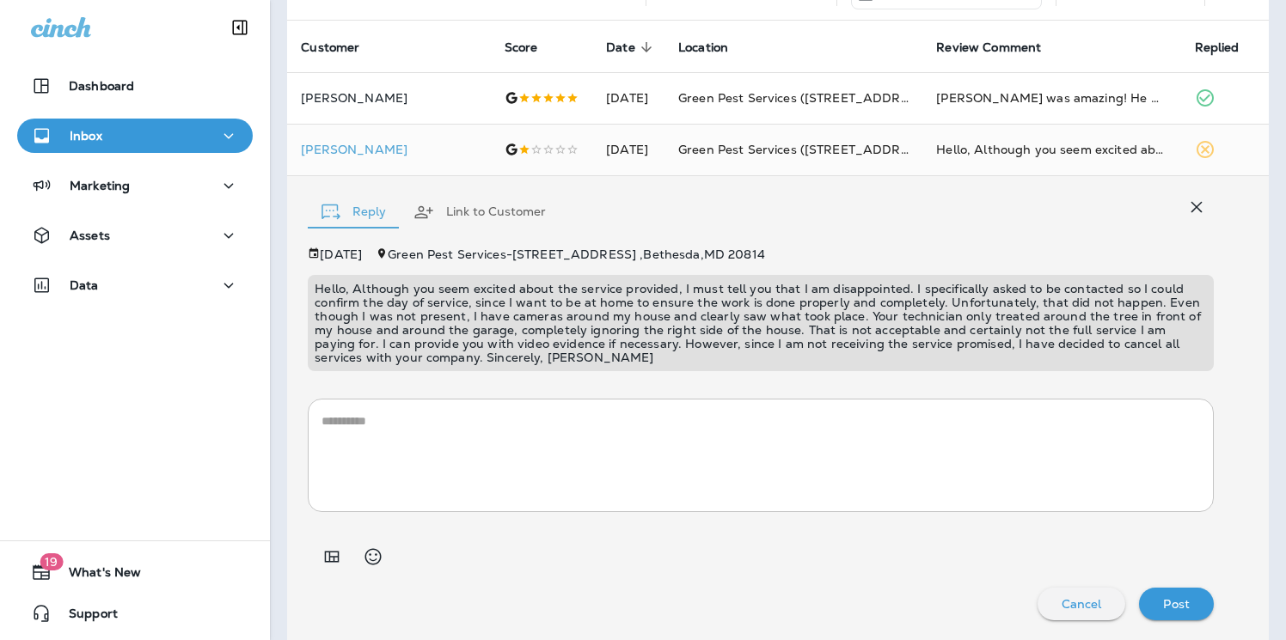
click at [624, 386] on div "* ​" at bounding box center [761, 448] width 906 height 127
click at [621, 478] on textarea at bounding box center [760, 456] width 878 height 86
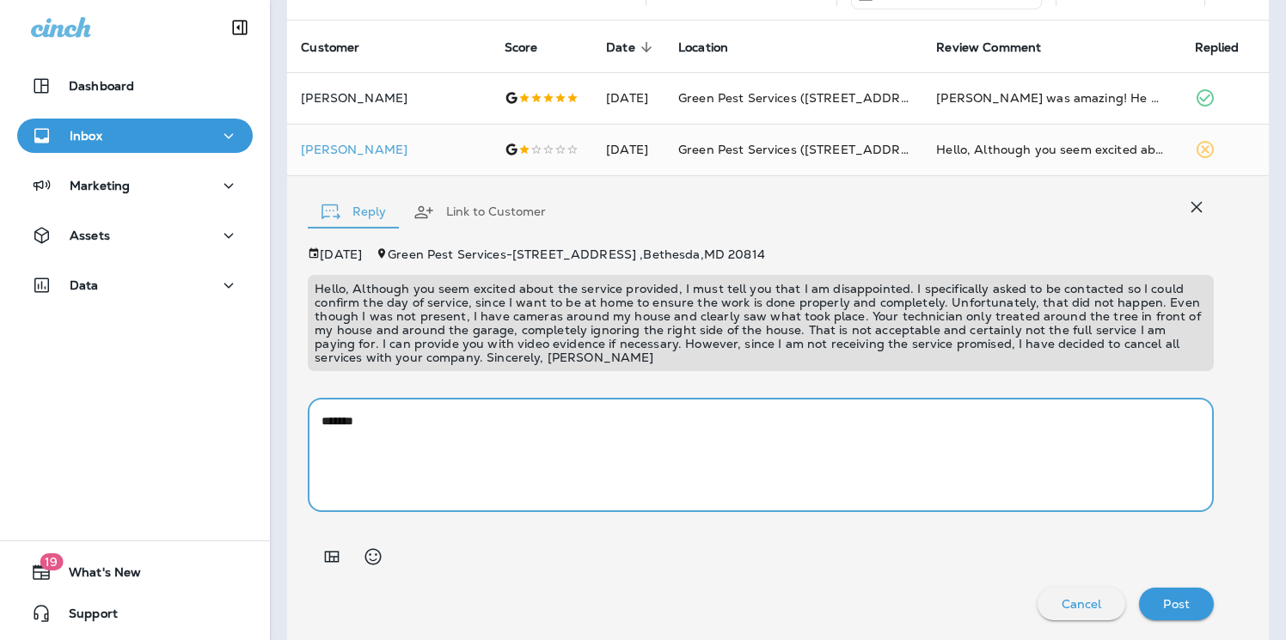
paste textarea "**********"
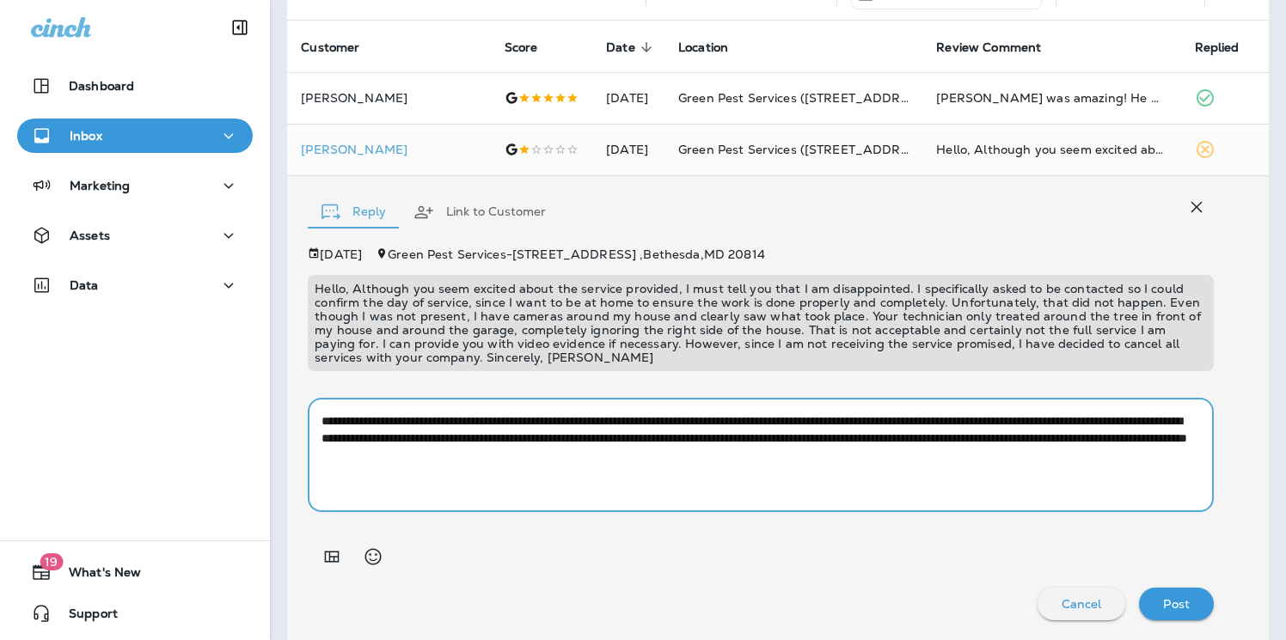
drag, startPoint x: 1090, startPoint y: 421, endPoint x: 790, endPoint y: 426, distance: 300.0
click at [790, 426] on textarea "**********" at bounding box center [756, 456] width 870 height 86
click at [776, 423] on textarea "**********" at bounding box center [756, 456] width 870 height 86
click at [972, 424] on textarea "**********" at bounding box center [756, 456] width 870 height 86
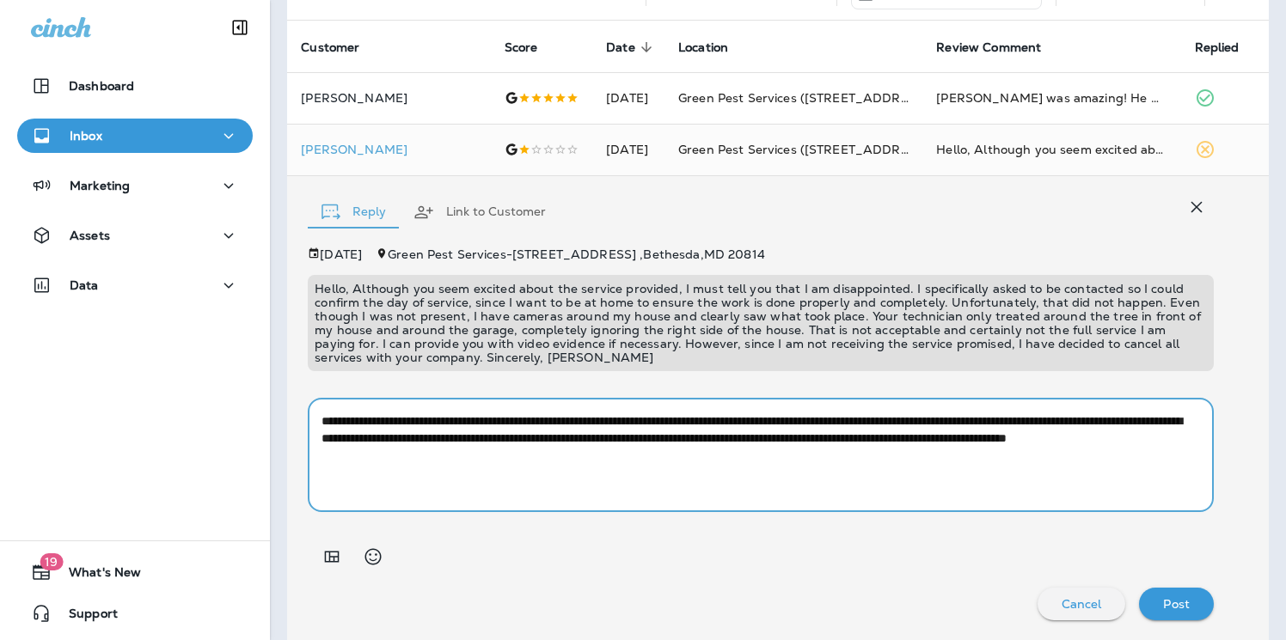
drag, startPoint x: 456, startPoint y: 454, endPoint x: 327, endPoint y: 454, distance: 128.1
click at [327, 454] on div "**********" at bounding box center [761, 455] width 906 height 113
click at [706, 464] on textarea "**********" at bounding box center [756, 456] width 870 height 86
click at [970, 426] on textarea "**********" at bounding box center [756, 456] width 870 height 86
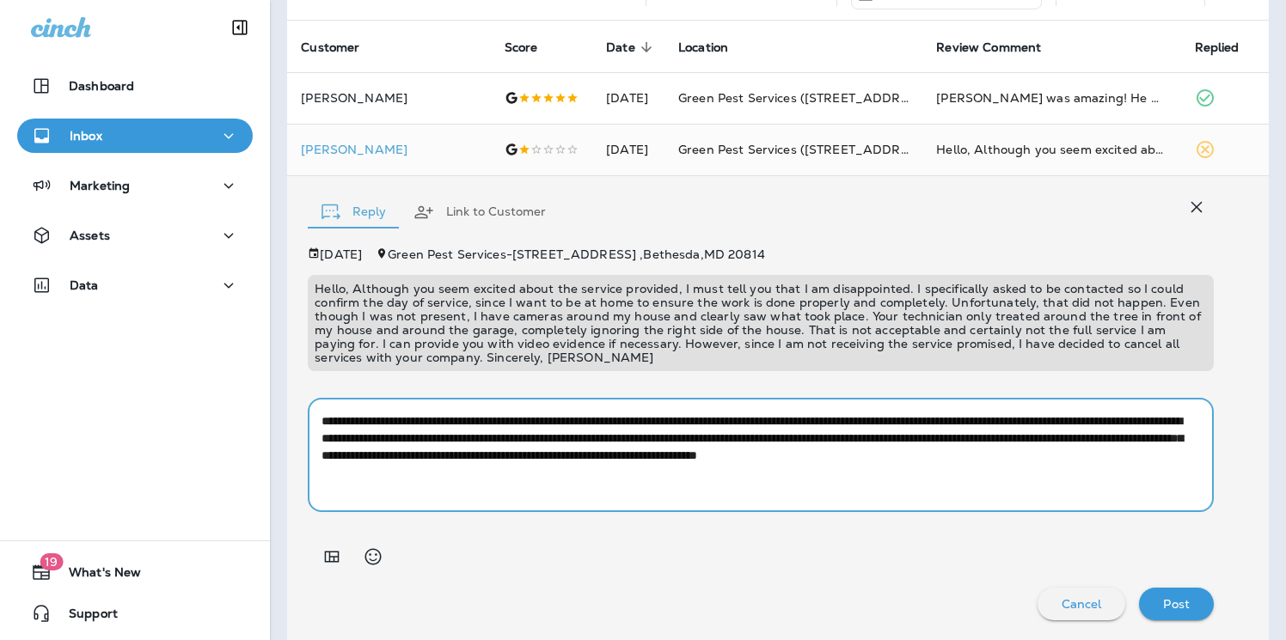
type textarea "**********"
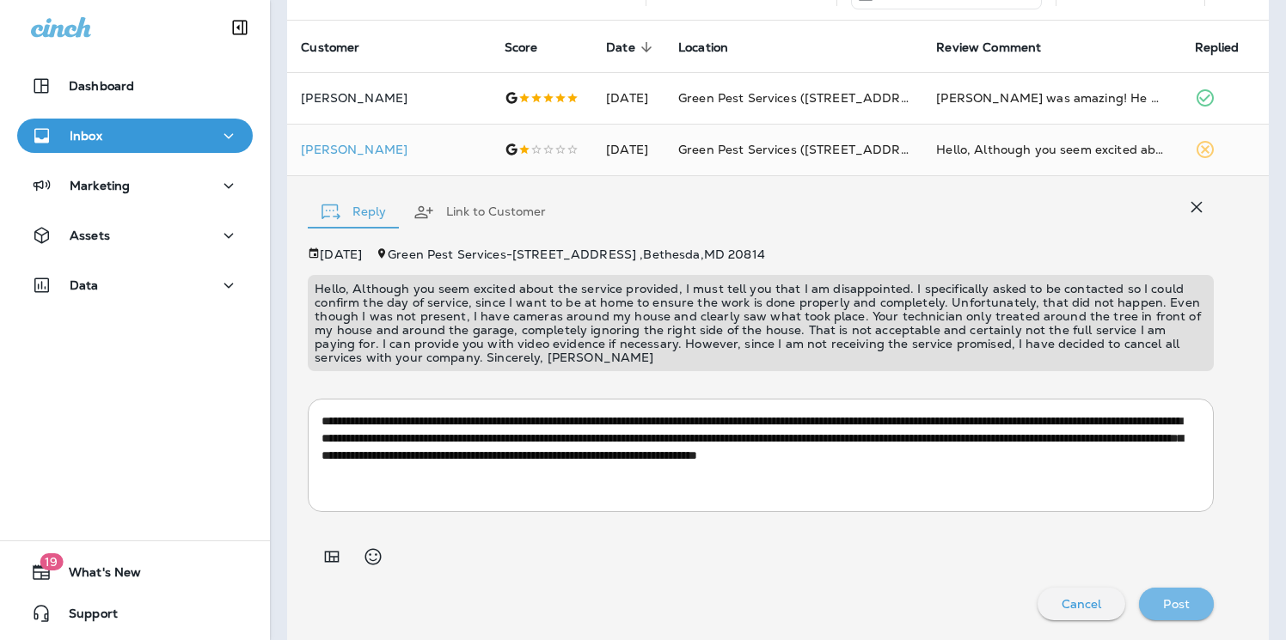
click at [1190, 597] on div "Post" at bounding box center [1176, 604] width 47 height 22
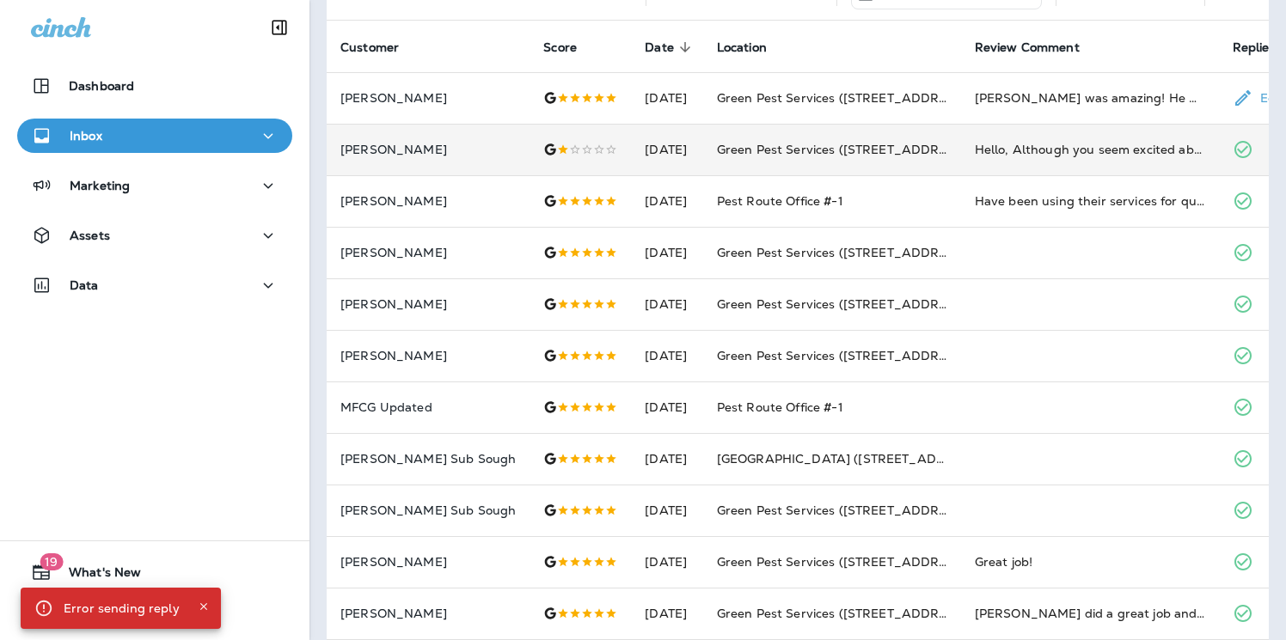
scroll to position [0, 0]
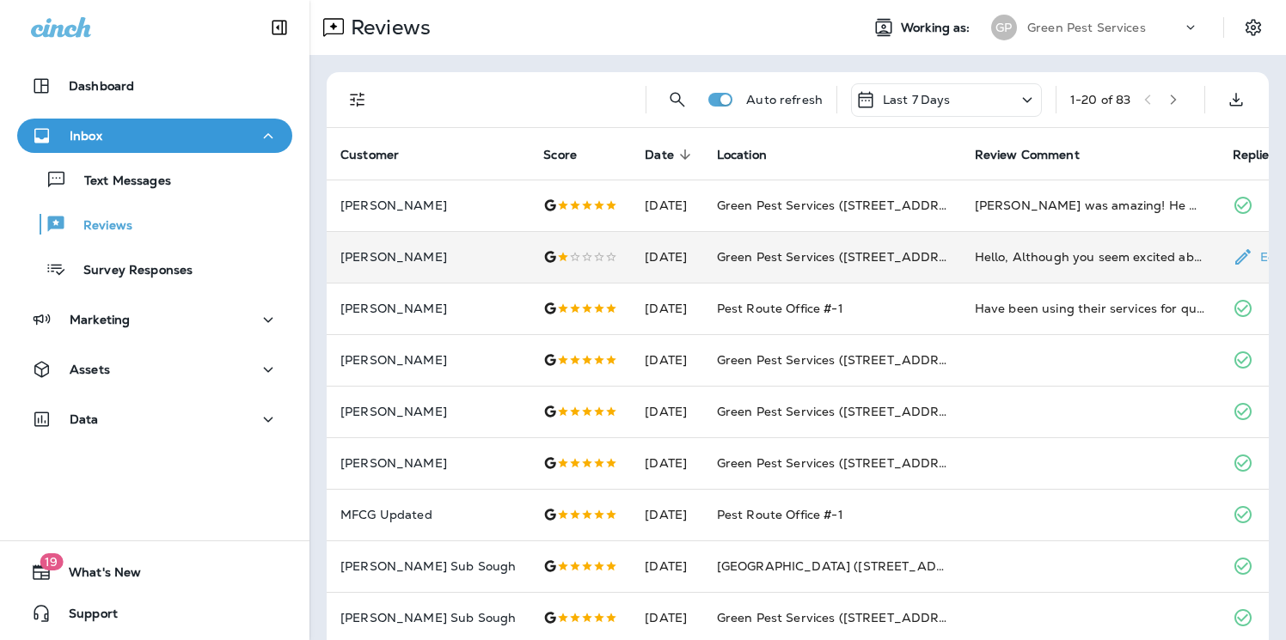
click at [824, 255] on span "Green Pest Services ([STREET_ADDRESS])" at bounding box center [844, 256] width 254 height 15
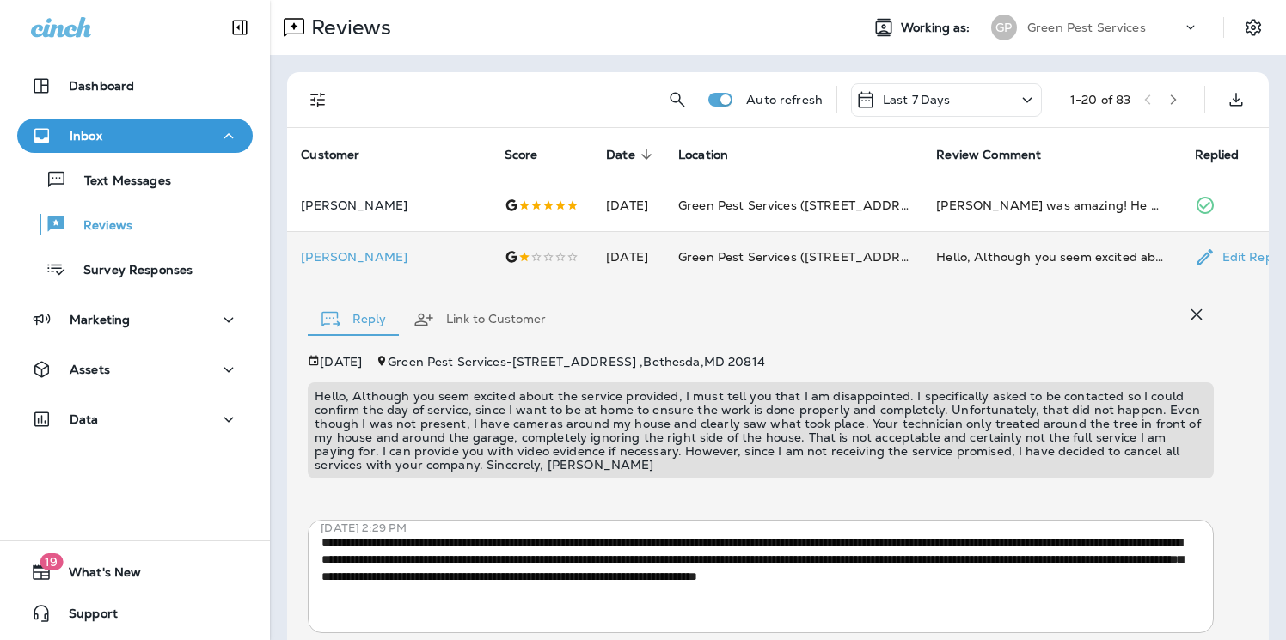
scroll to position [121, 0]
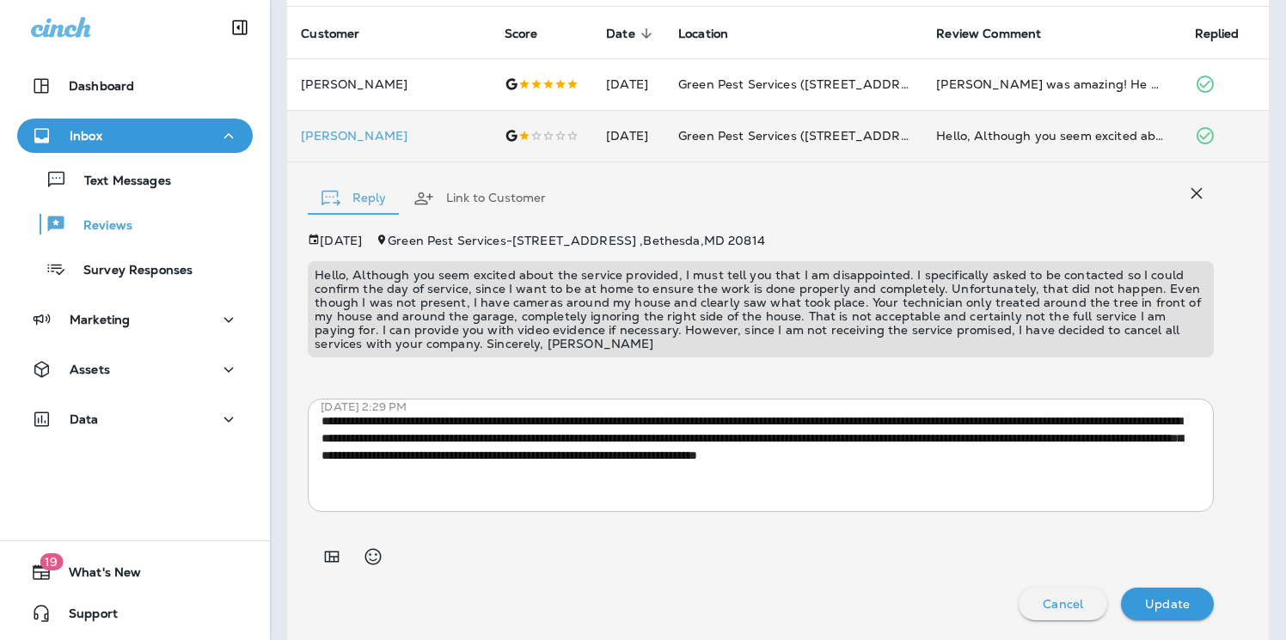
click at [1193, 192] on icon "button" at bounding box center [1196, 193] width 21 height 21
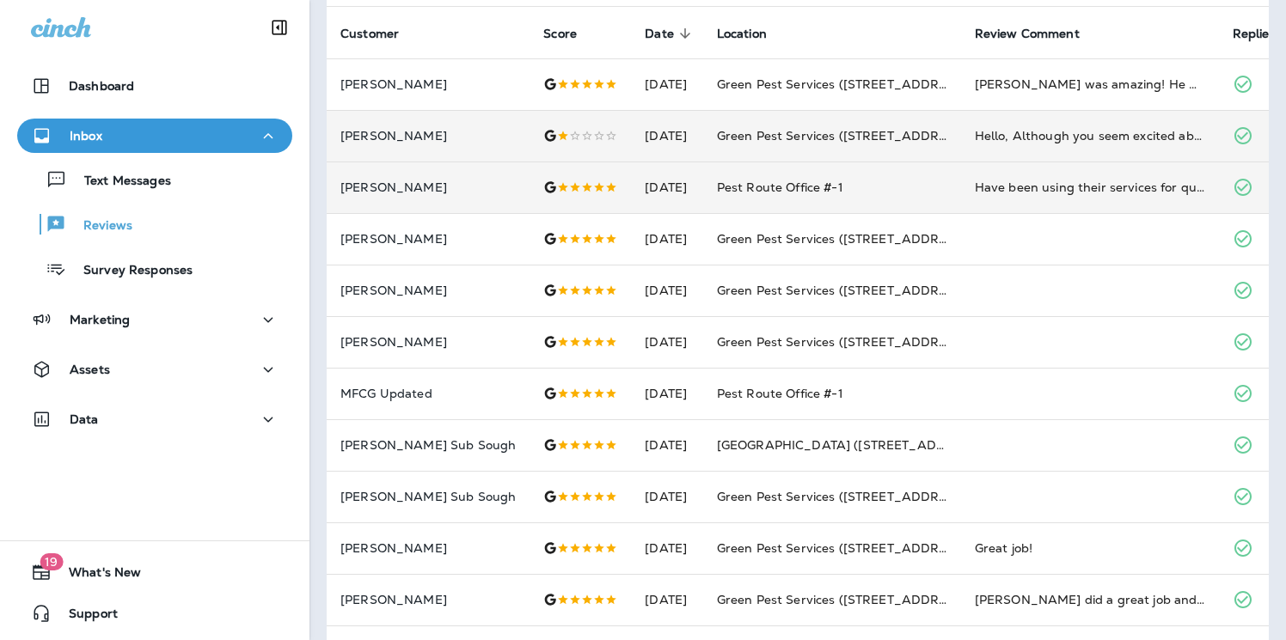
scroll to position [0, 0]
